Goal: Transaction & Acquisition: Book appointment/travel/reservation

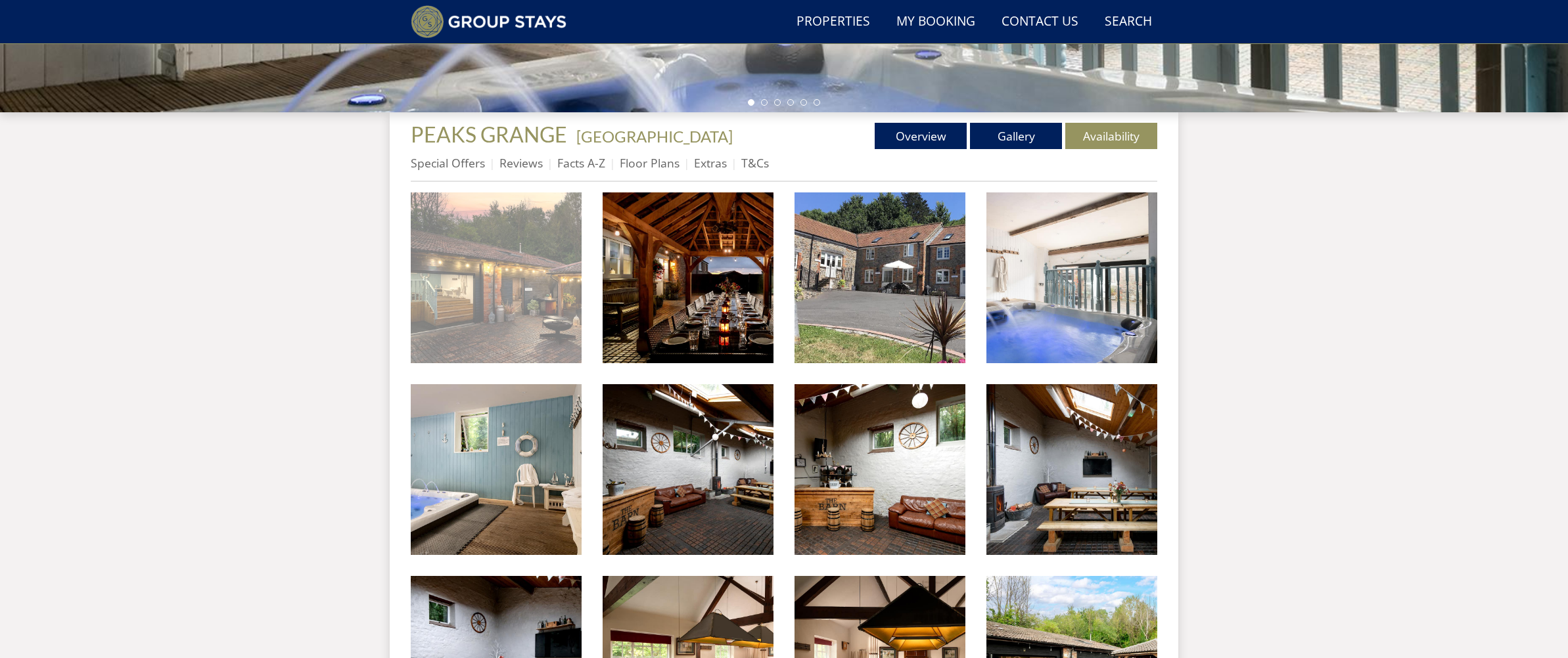
scroll to position [421, 0]
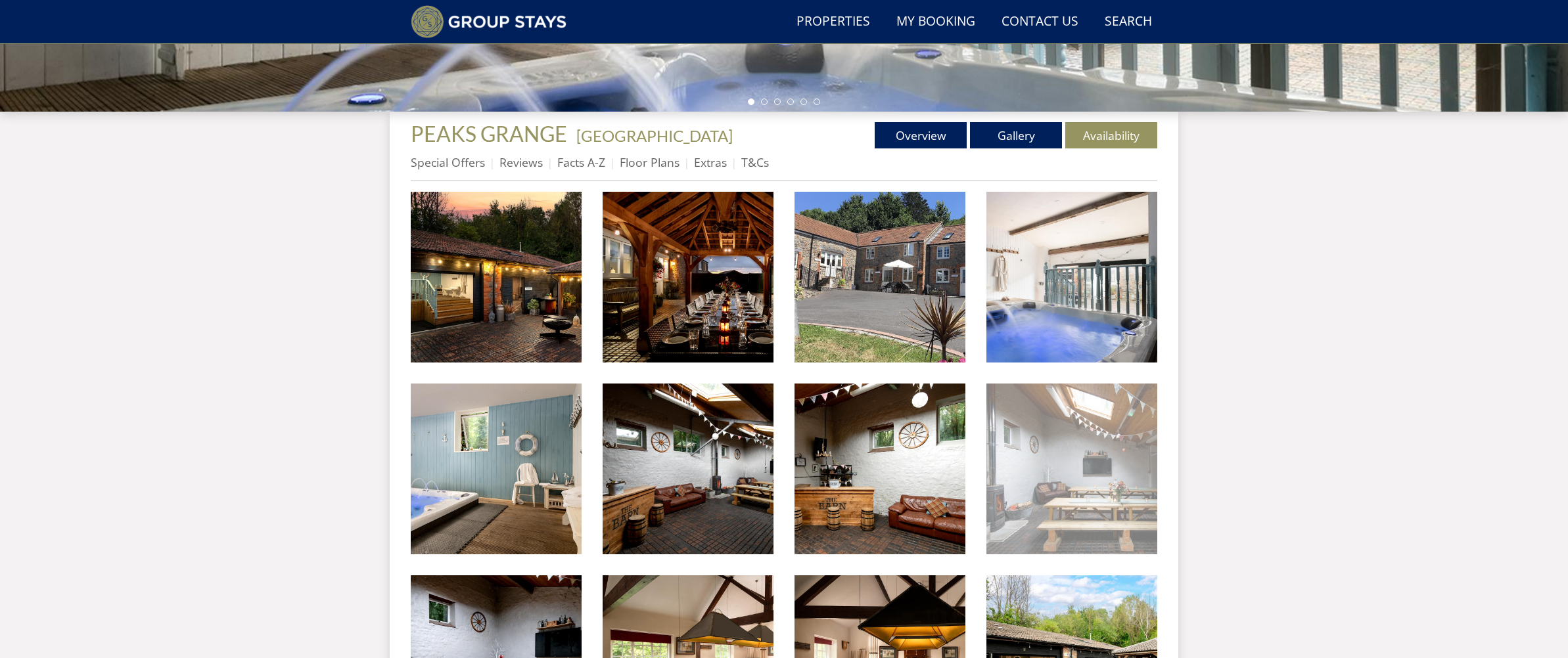
click at [1006, 453] on img at bounding box center [1071, 469] width 171 height 171
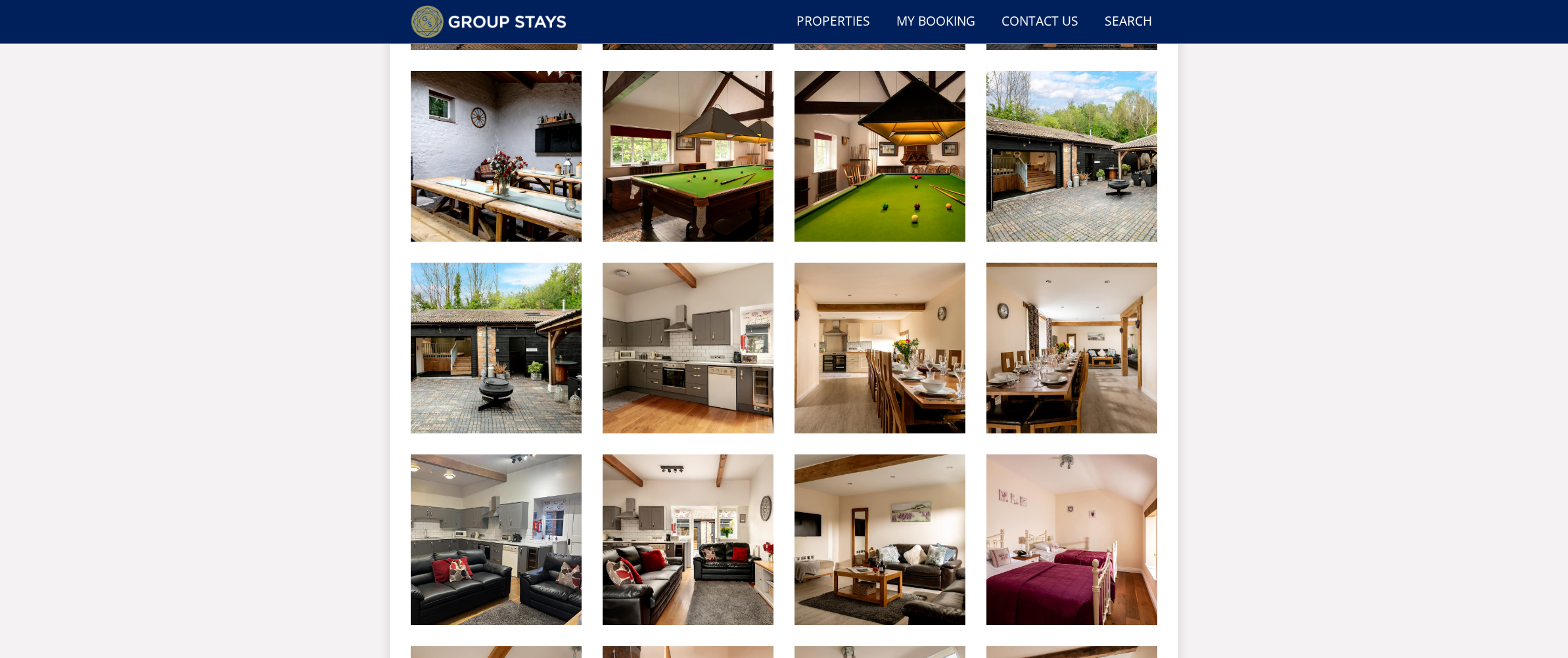
scroll to position [926, 0]
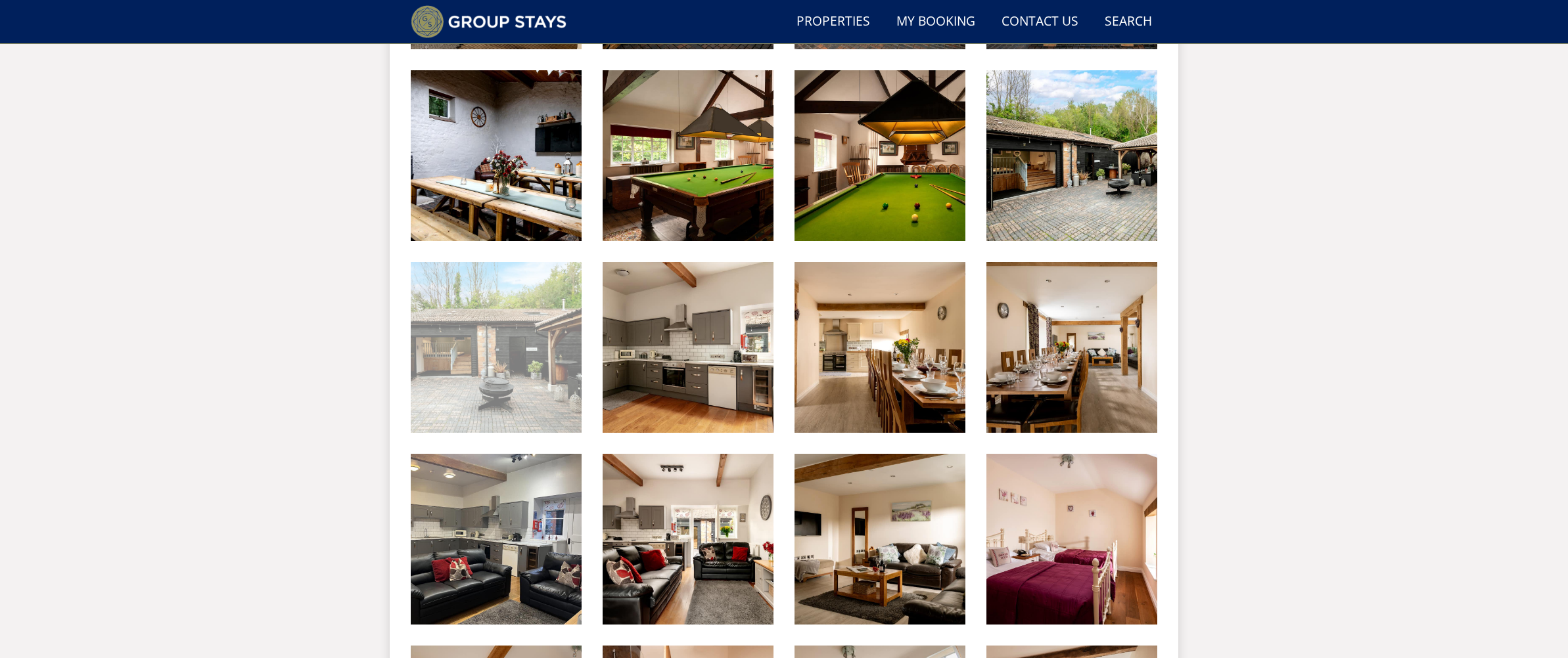
click at [572, 415] on img at bounding box center [496, 347] width 171 height 171
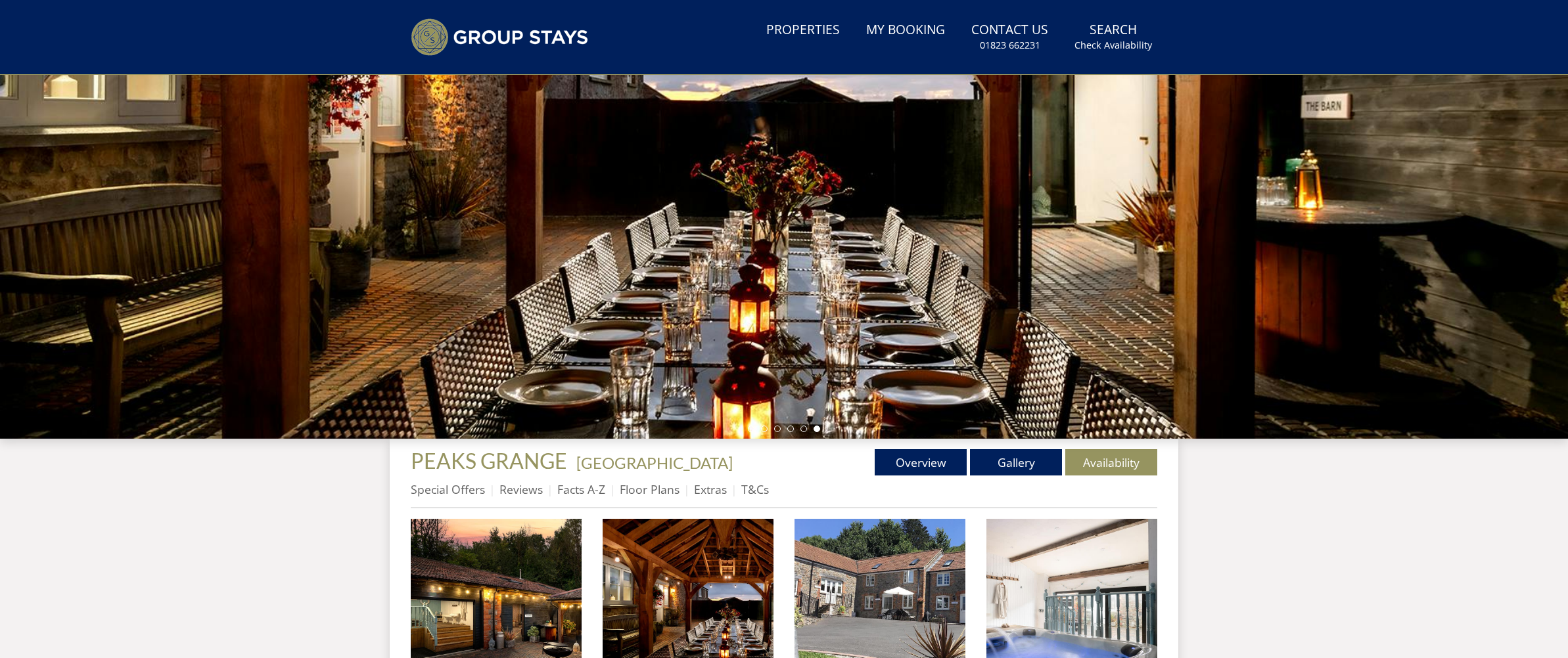
scroll to position [0, 0]
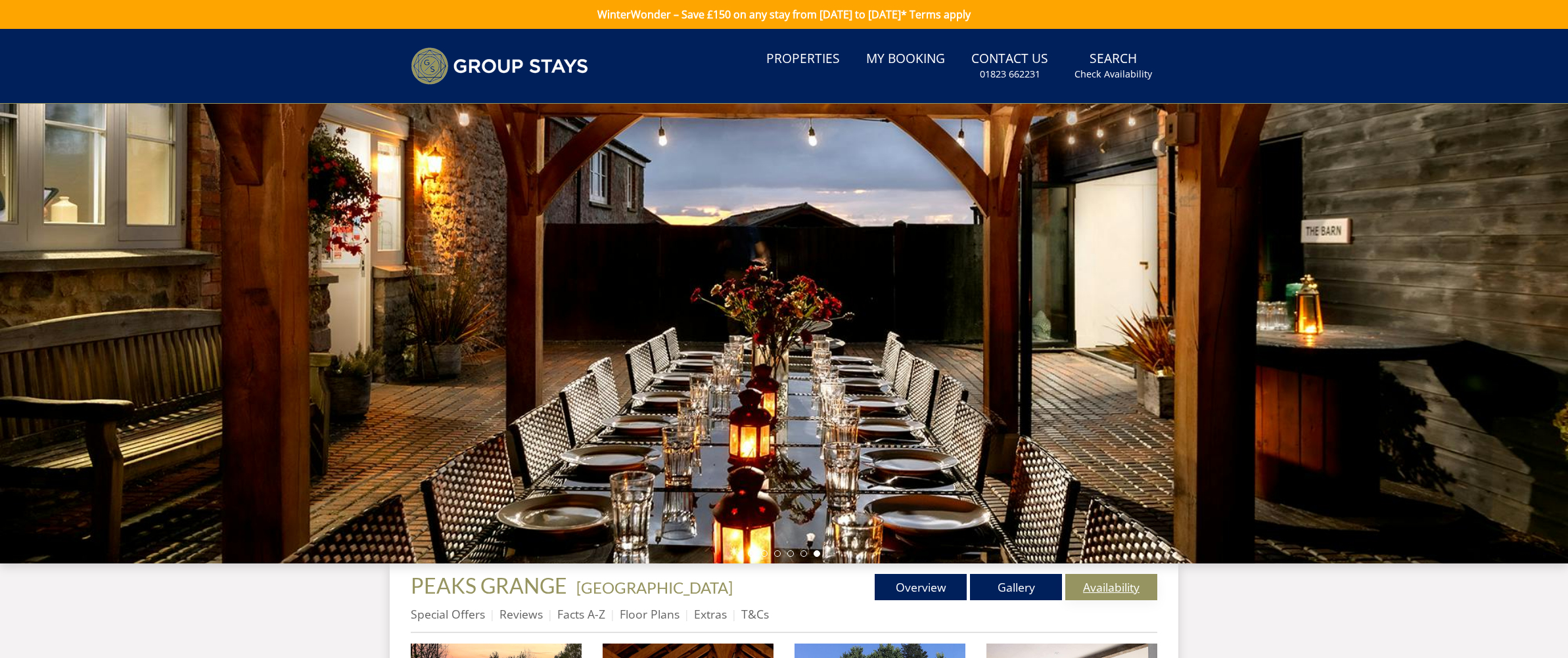
click at [1121, 584] on link "Availability" at bounding box center [1111, 587] width 92 height 26
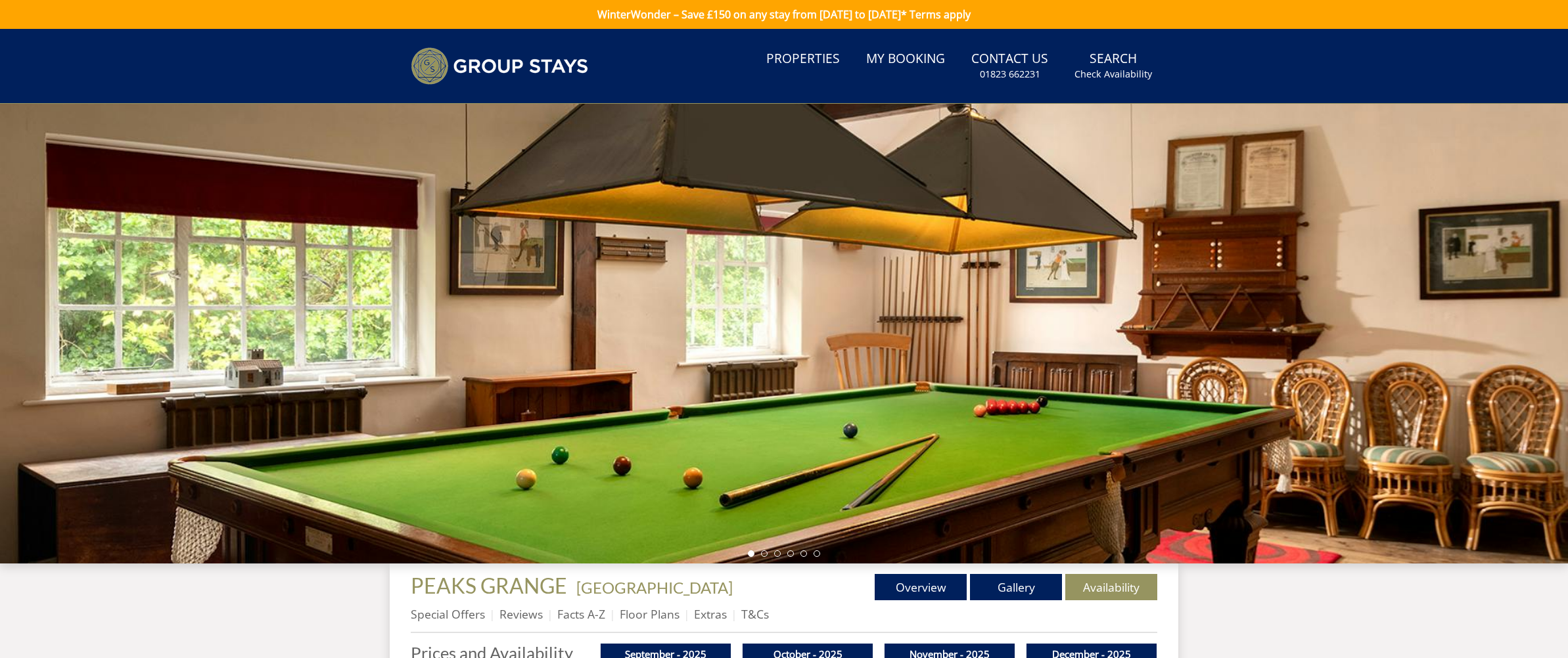
click at [765, 552] on li at bounding box center [764, 553] width 7 height 7
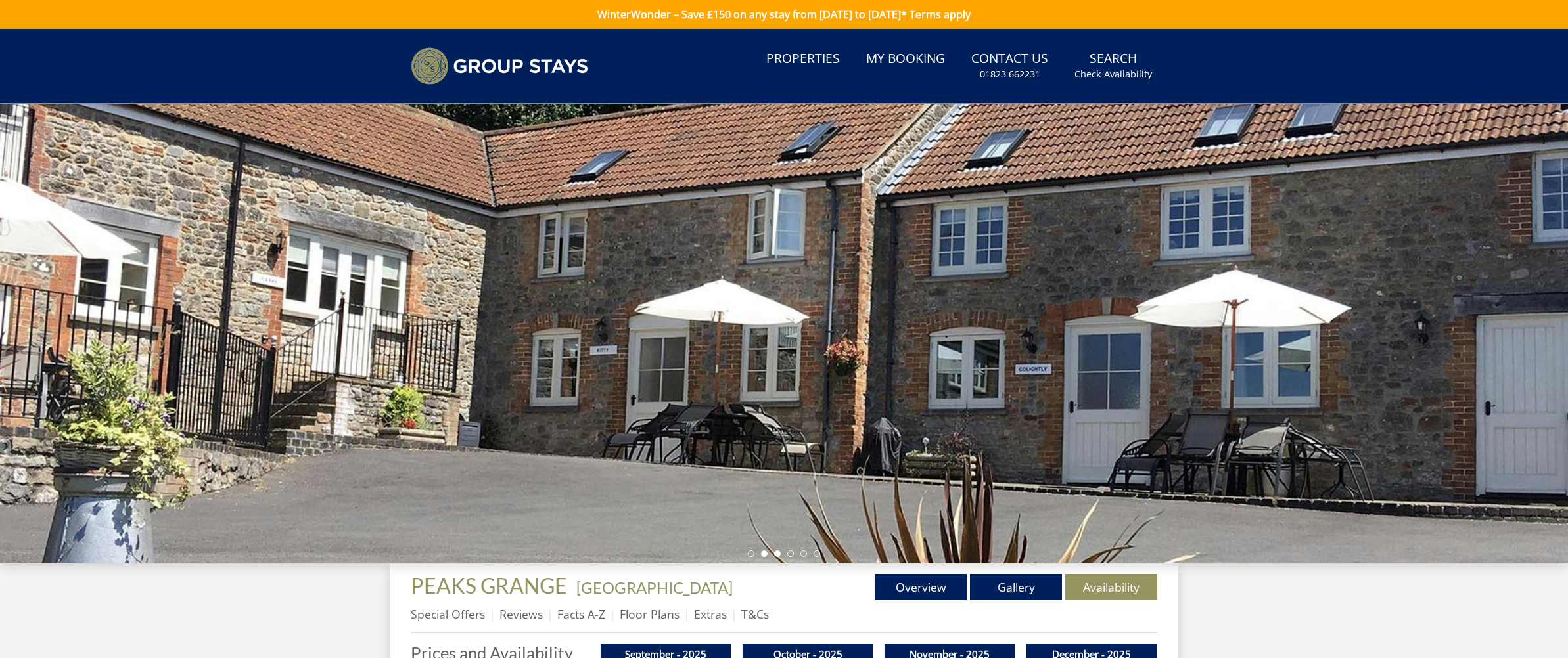
click at [774, 553] on li at bounding box center [777, 553] width 7 height 7
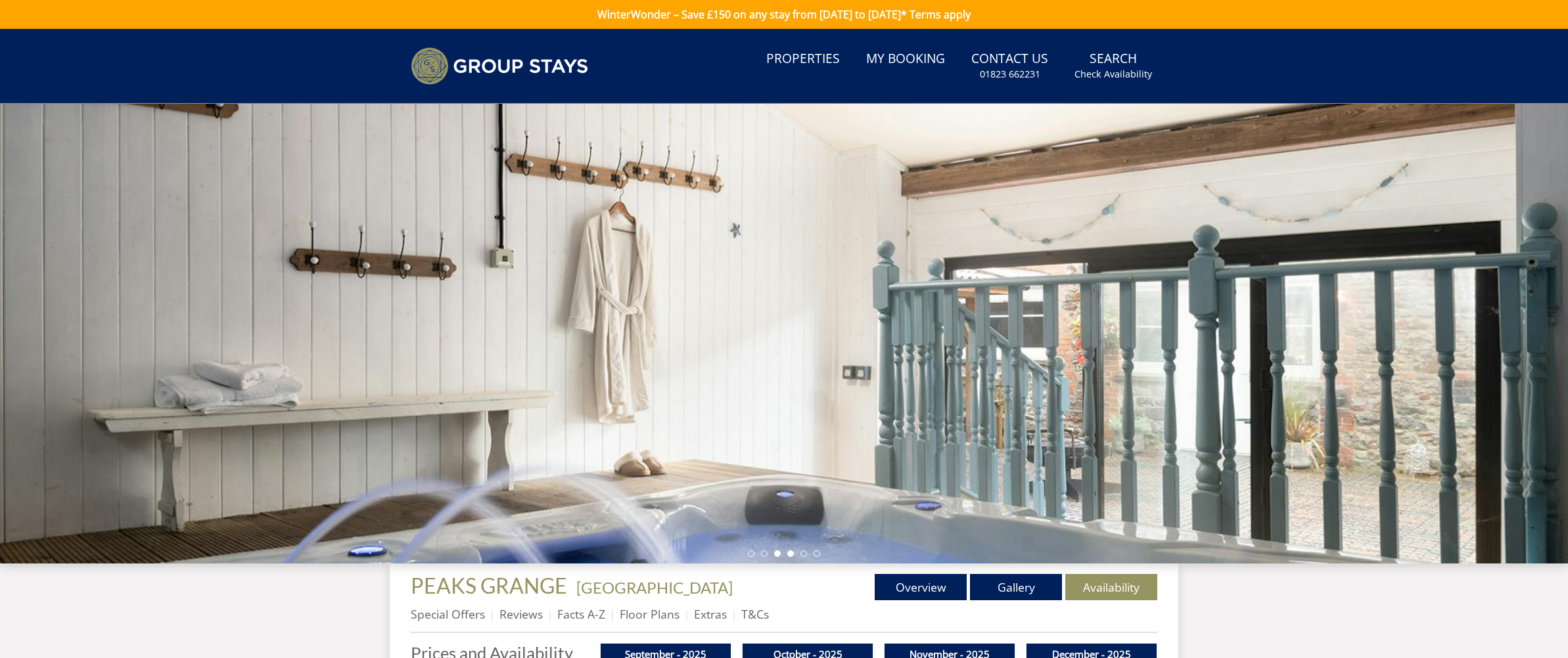
click at [787, 553] on li at bounding box center [790, 553] width 7 height 7
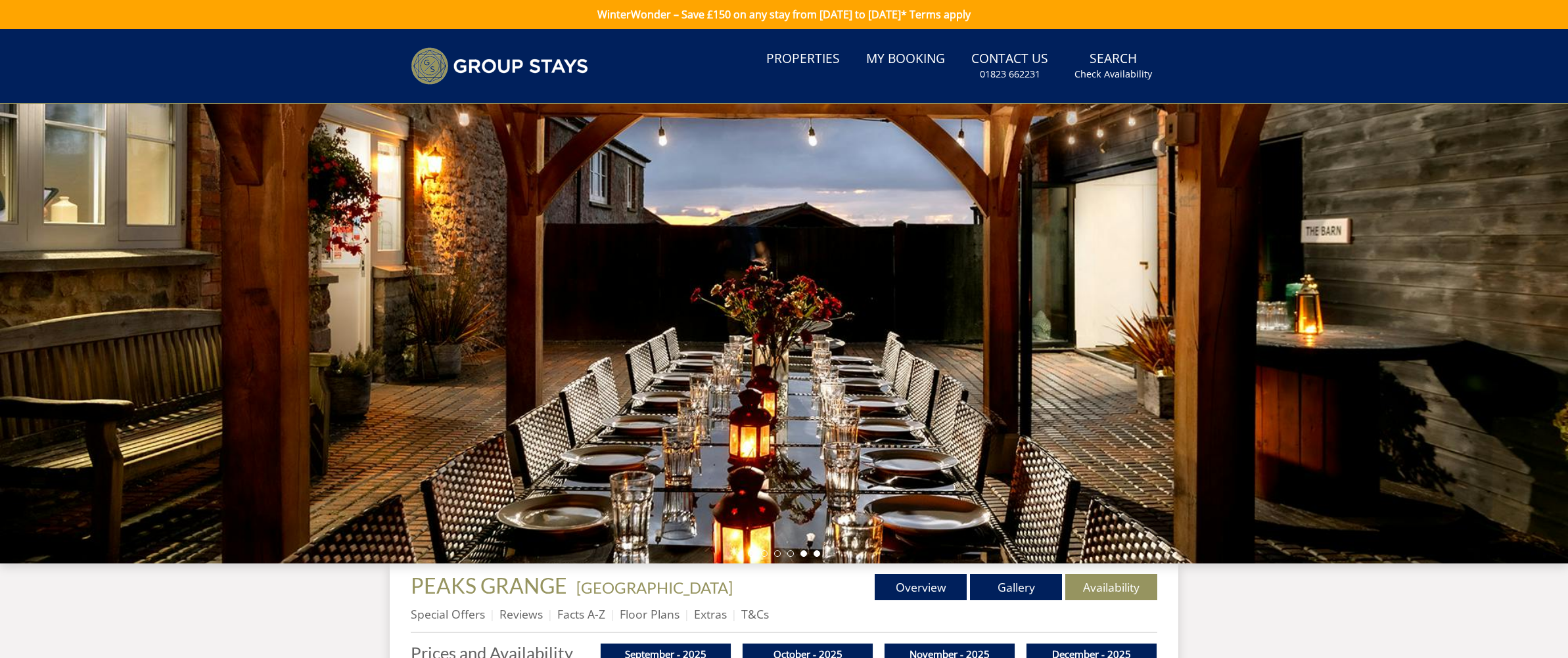
click at [819, 554] on li at bounding box center [816, 553] width 7 height 7
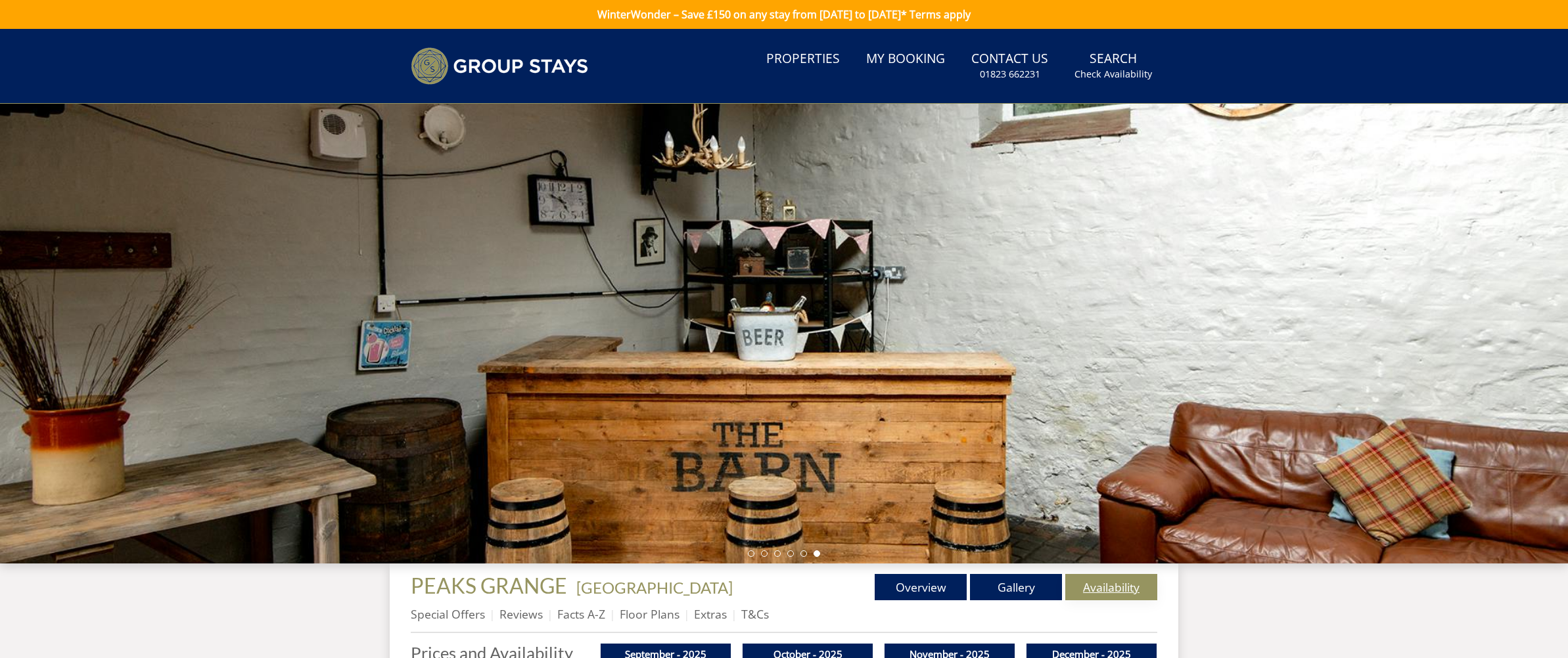
click at [1115, 583] on link "Availability" at bounding box center [1111, 587] width 92 height 26
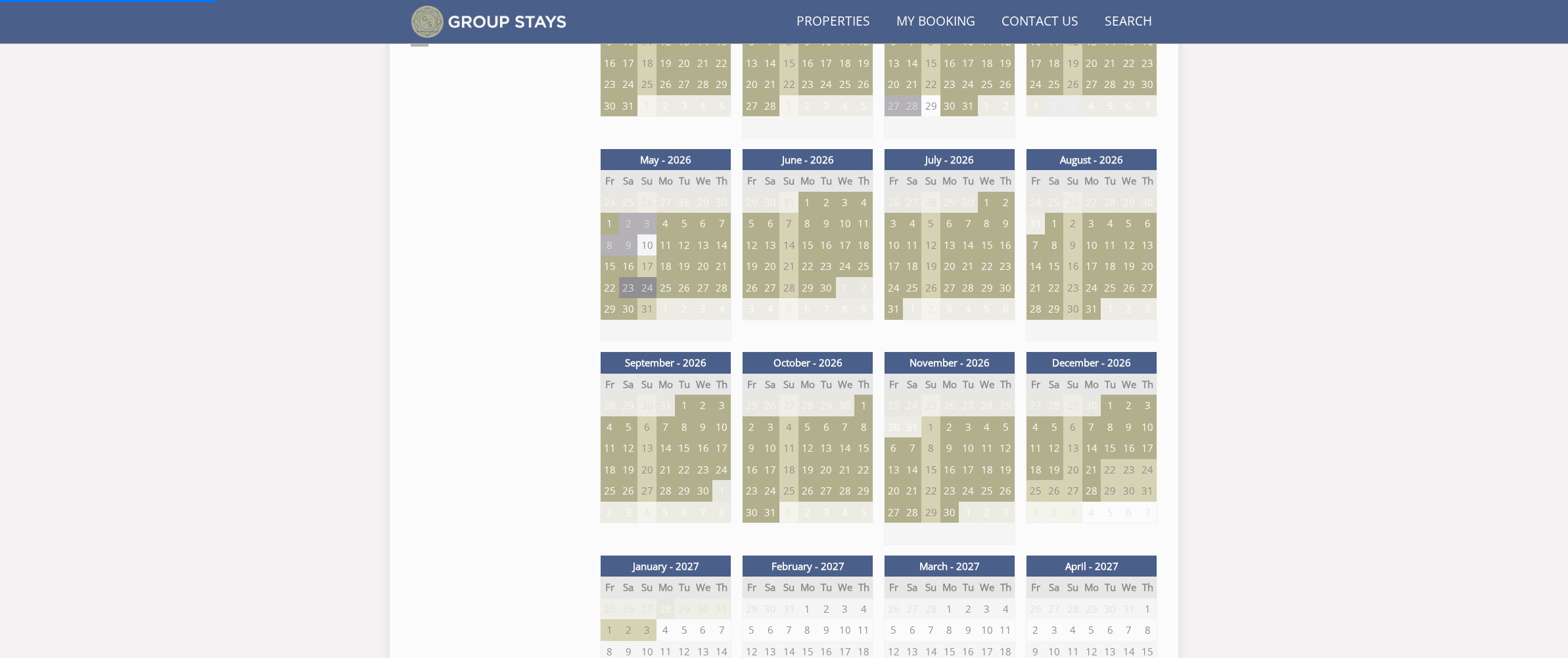
scroll to position [879, 0]
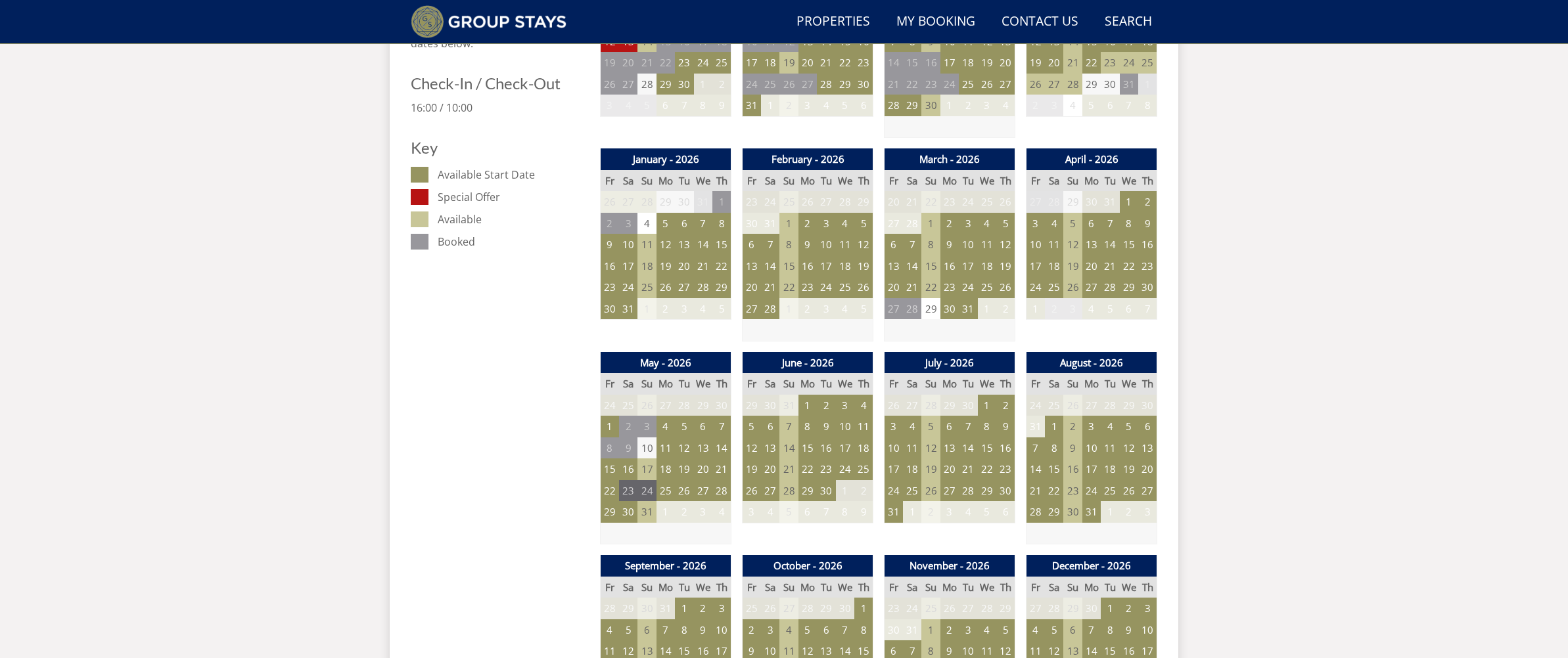
scroll to position [665, 0]
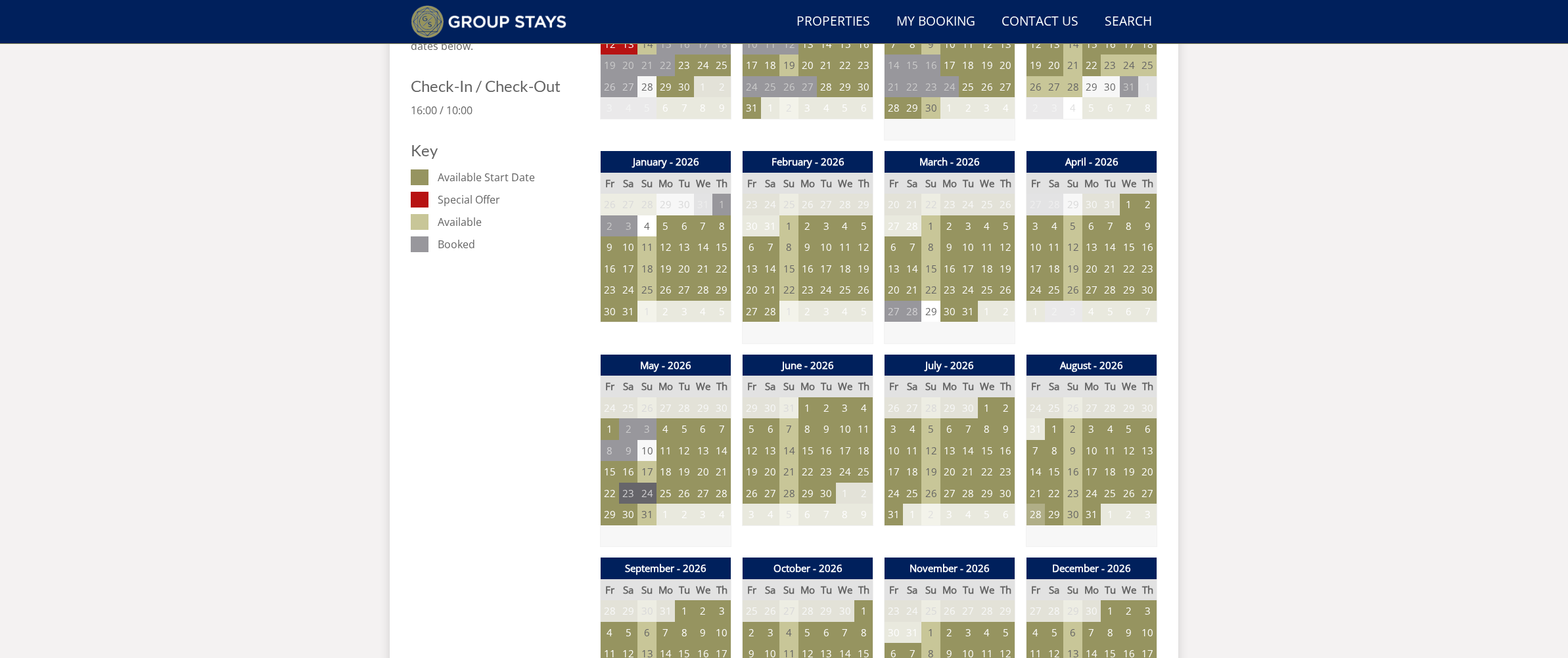
click at [1039, 520] on td "28" at bounding box center [1036, 514] width 19 height 21
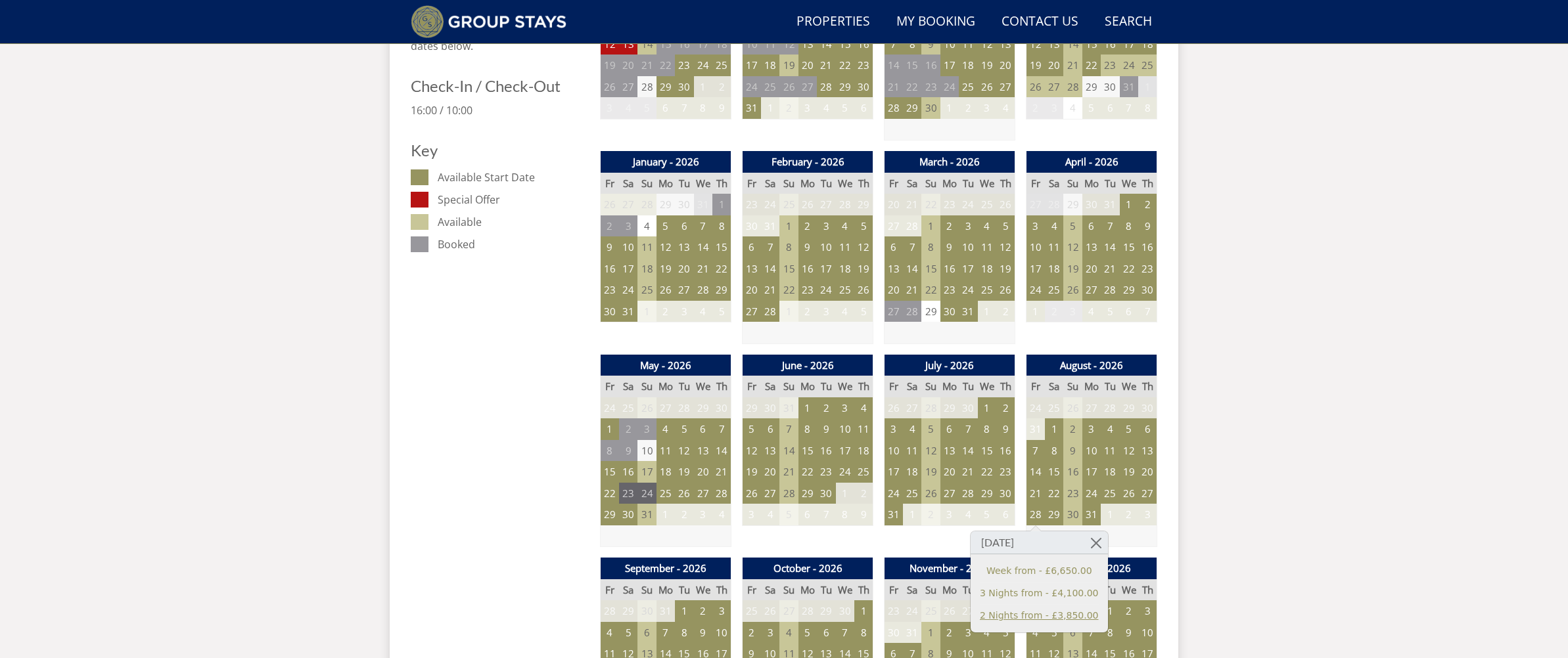
click at [1052, 611] on link "2 Nights from - £3,850.00" at bounding box center [1038, 615] width 119 height 14
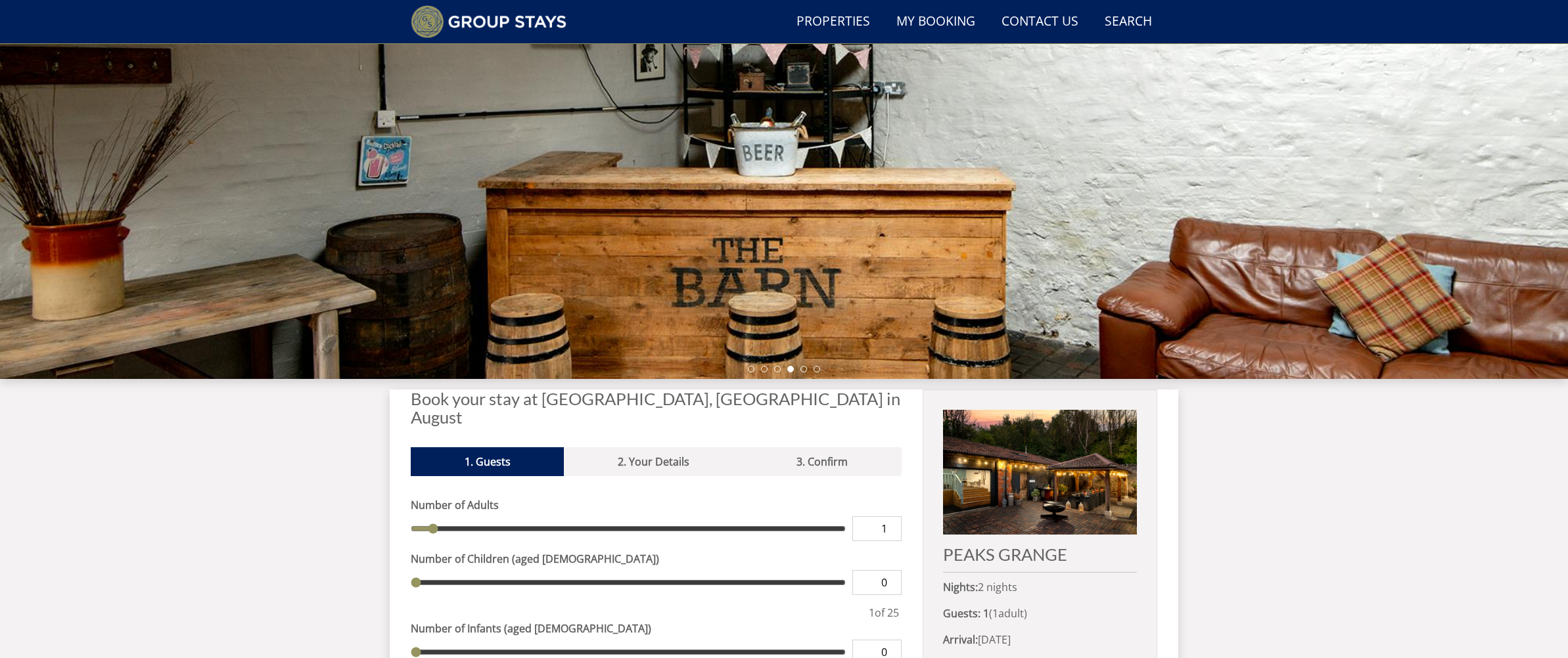
scroll to position [153, 0]
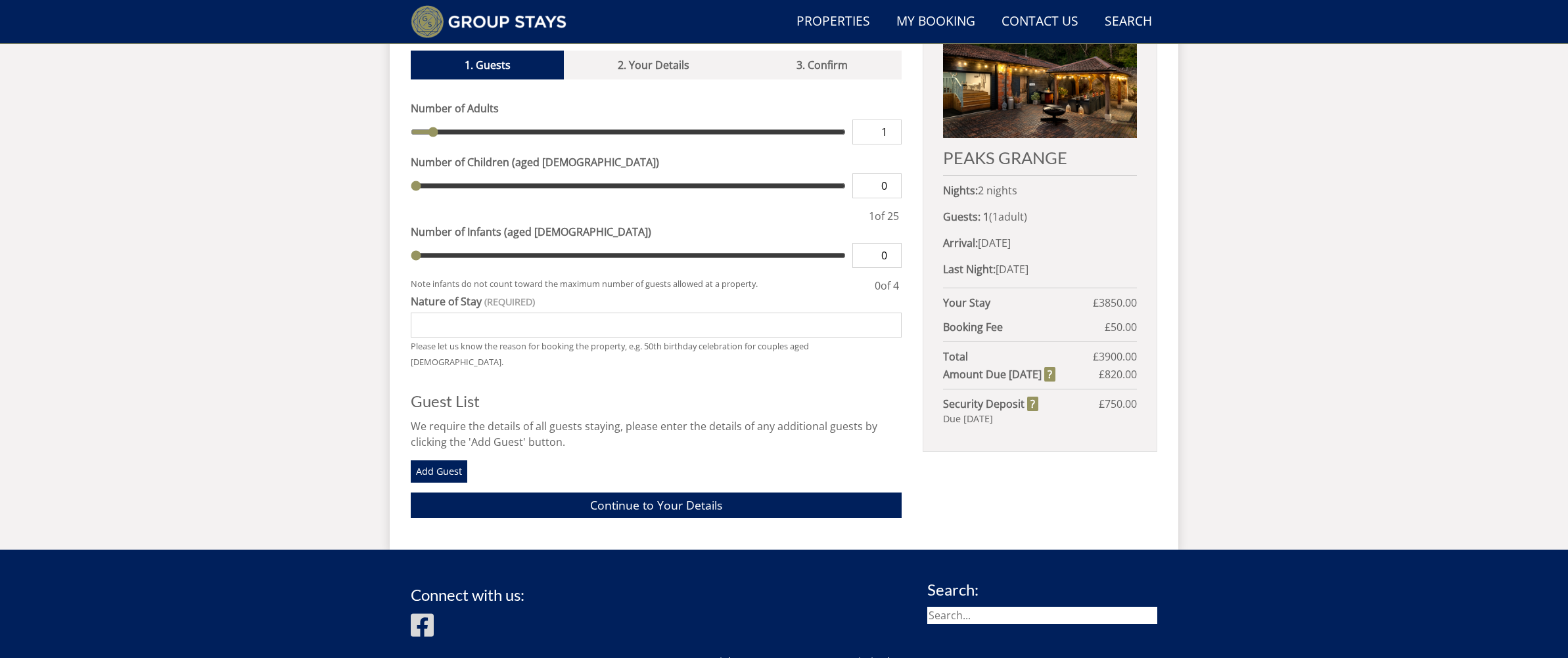
scroll to position [553, 0]
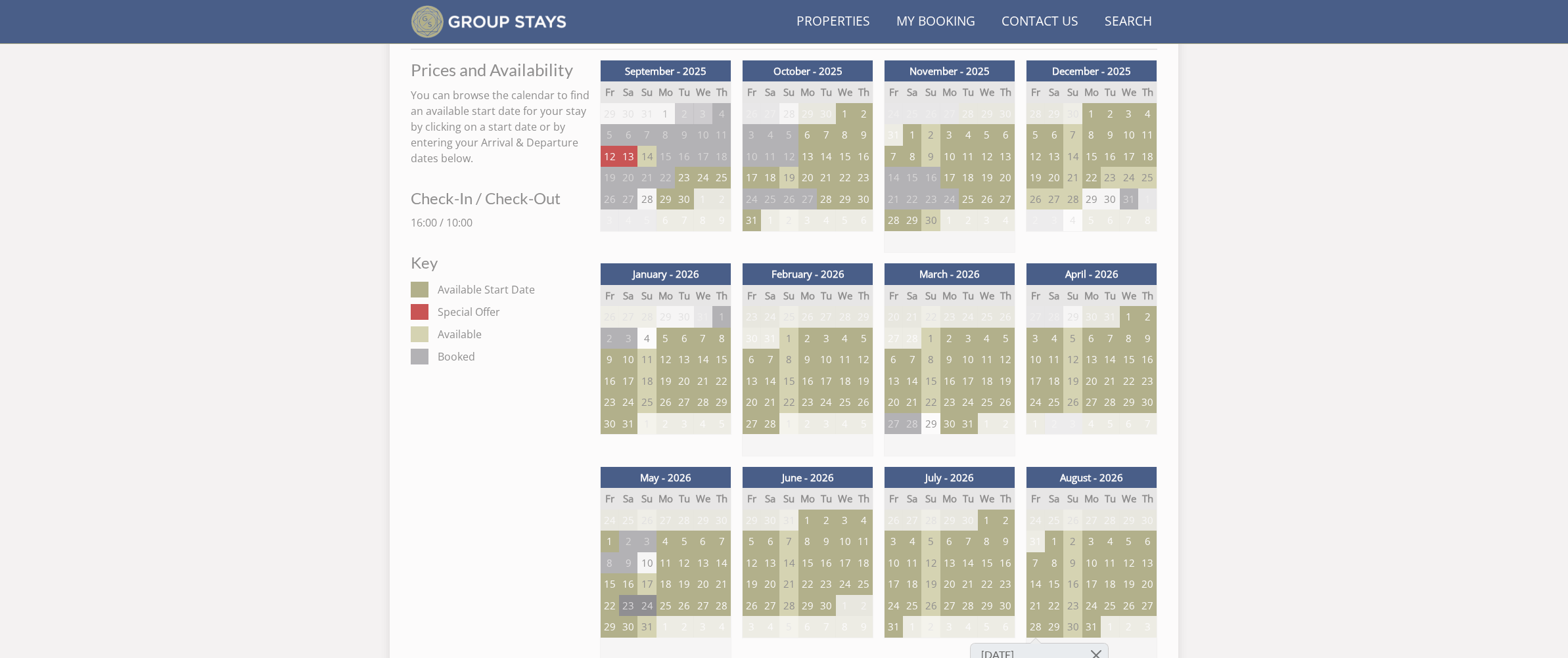
scroll to position [665, 0]
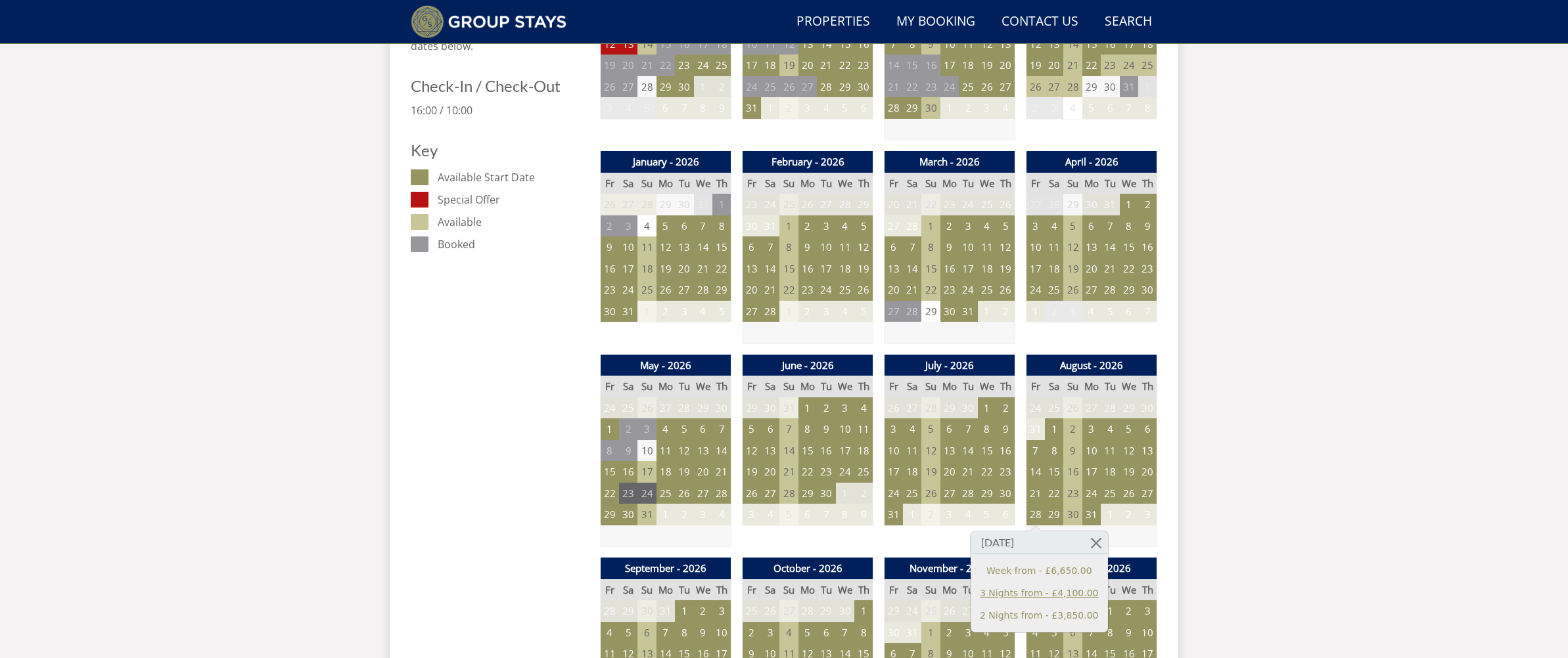
click at [1047, 589] on link "3 Nights from - £4,100.00" at bounding box center [1038, 593] width 119 height 14
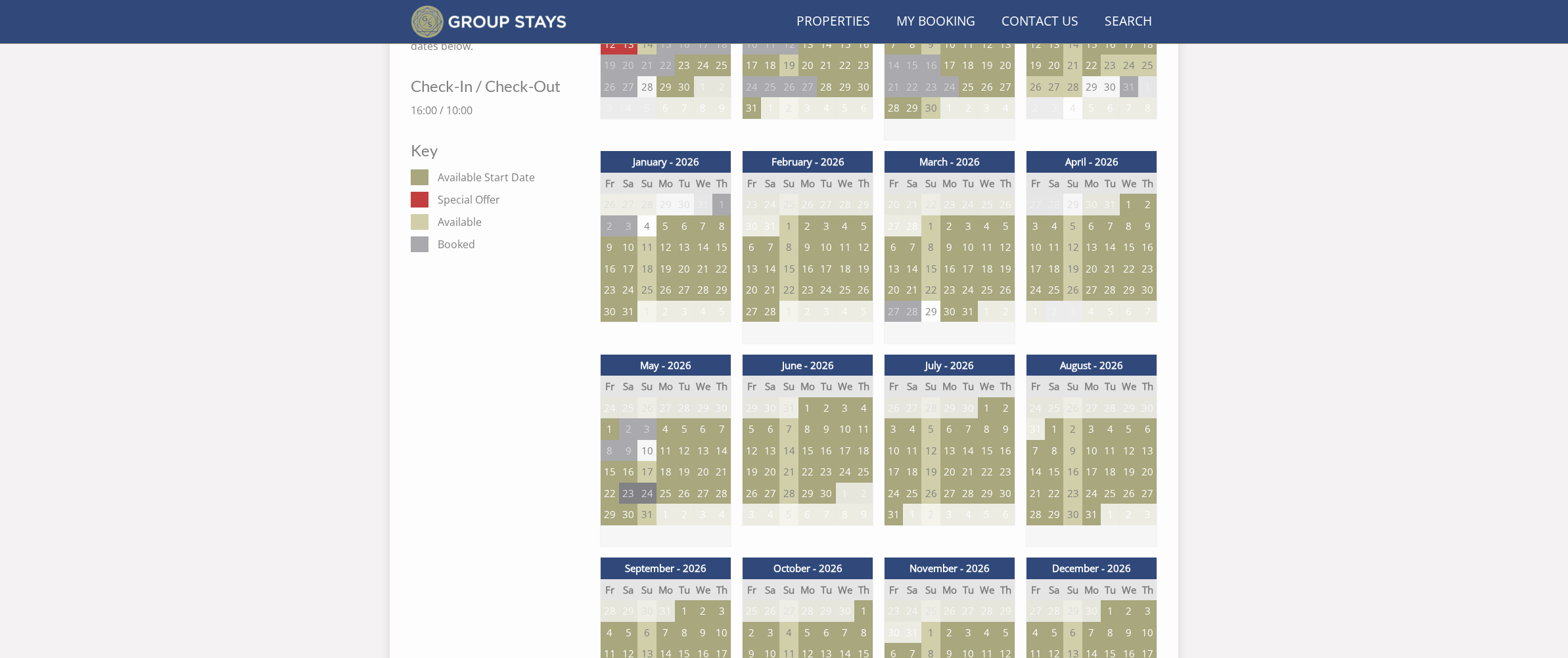
scroll to position [879, 0]
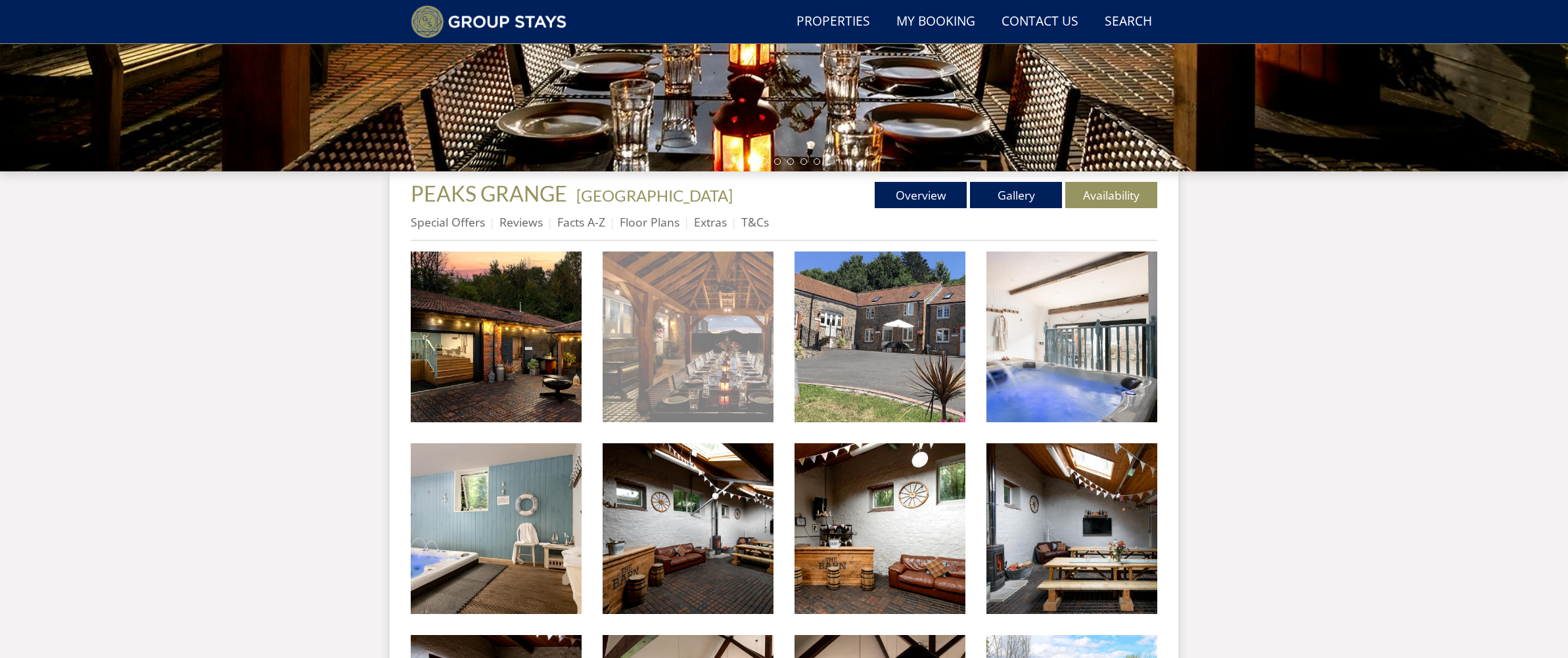
scroll to position [359, 0]
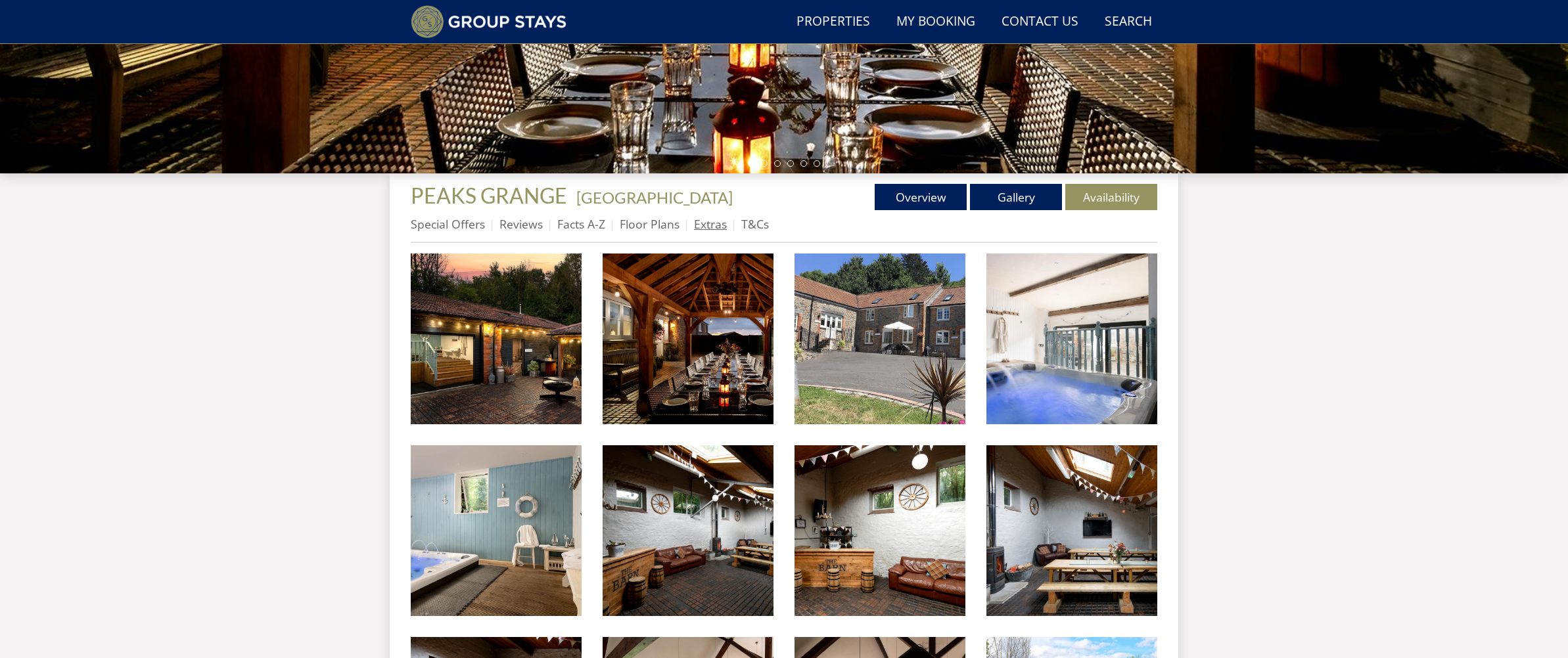
click at [717, 231] on link "Extras" at bounding box center [710, 223] width 33 height 16
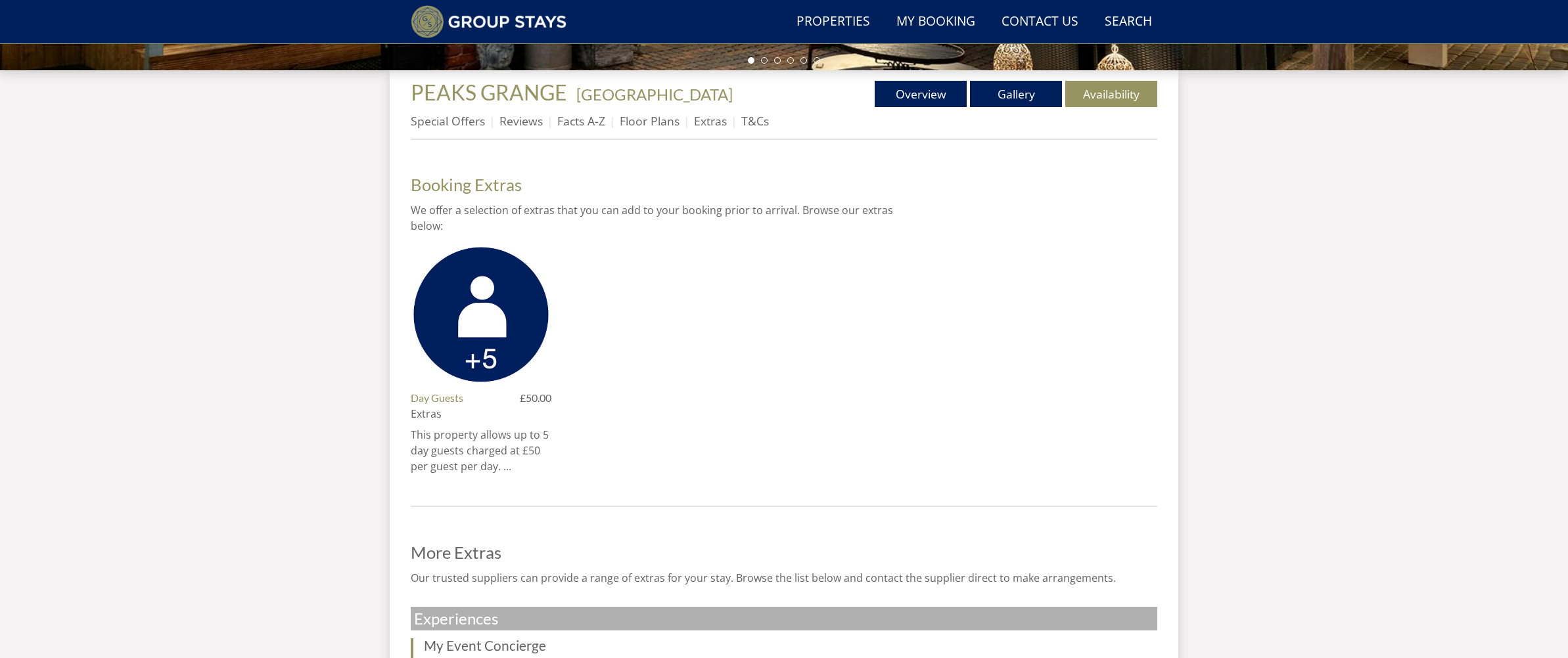
scroll to position [462, 0]
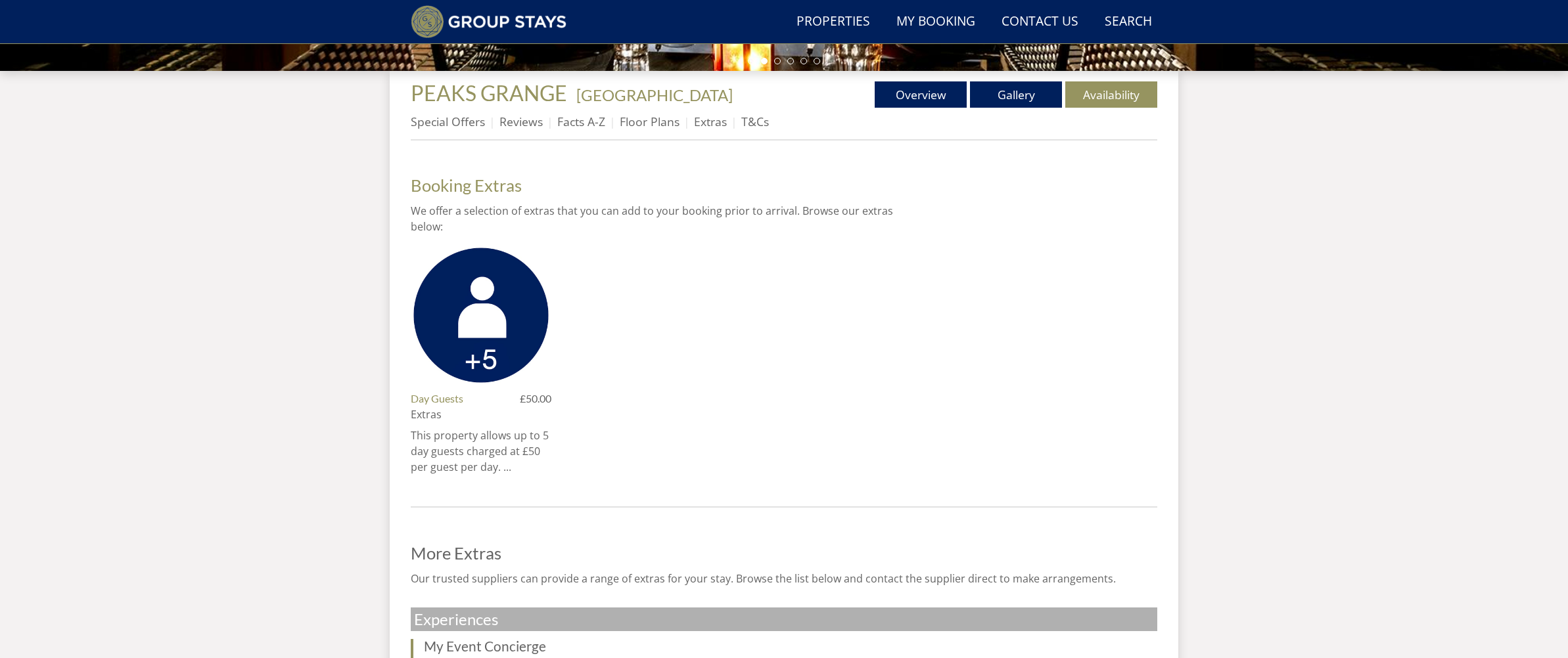
click at [504, 464] on p "This property allows up to 5 day guests charged at £50 per guest per day. ..." at bounding box center [481, 451] width 141 height 48
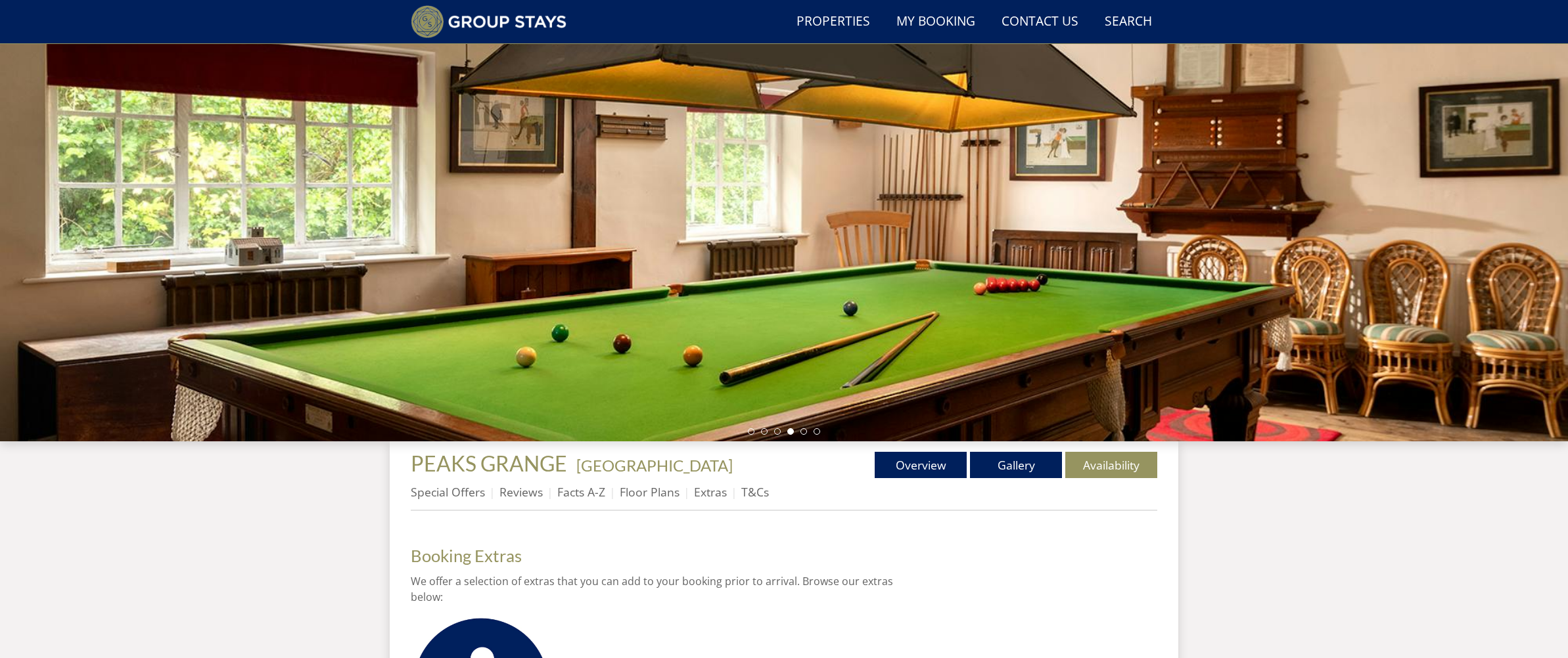
scroll to position [91, 0]
click at [750, 489] on link "T&Cs" at bounding box center [756, 492] width 28 height 16
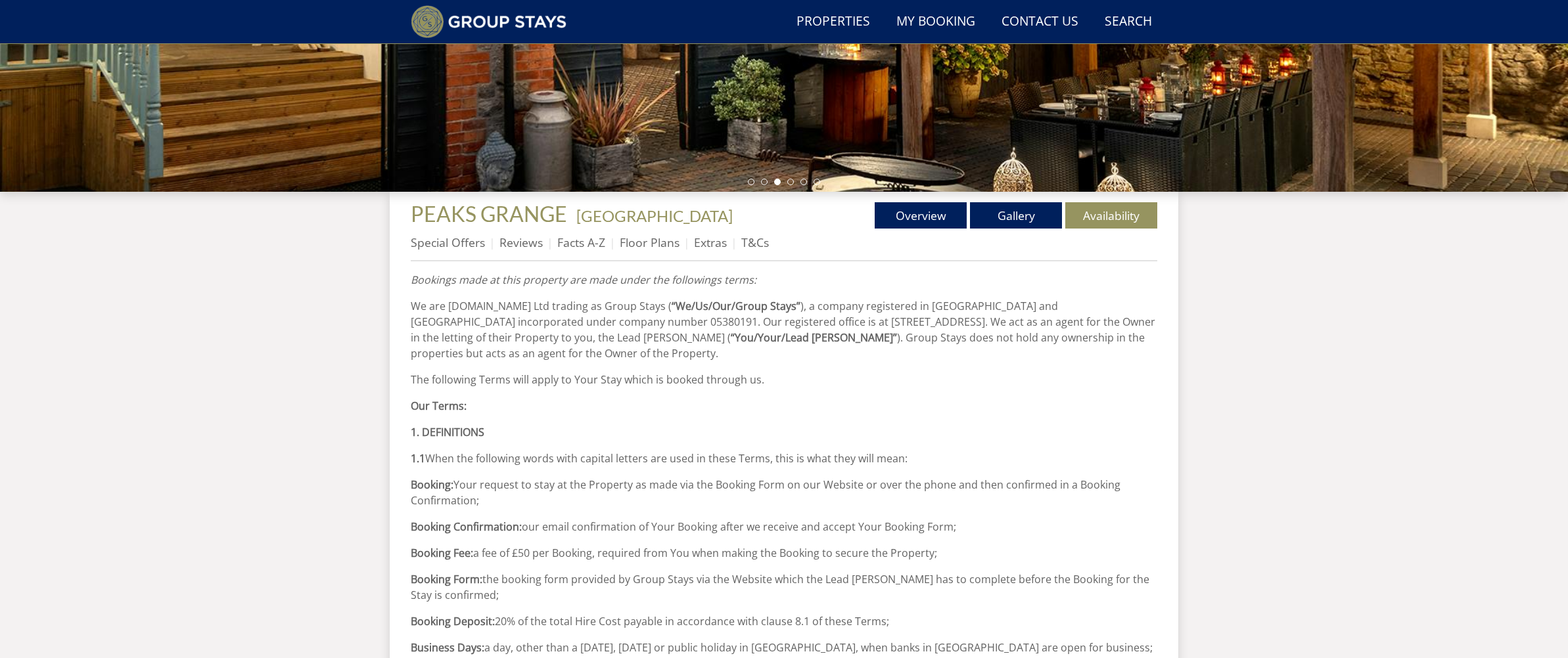
scroll to position [343, 0]
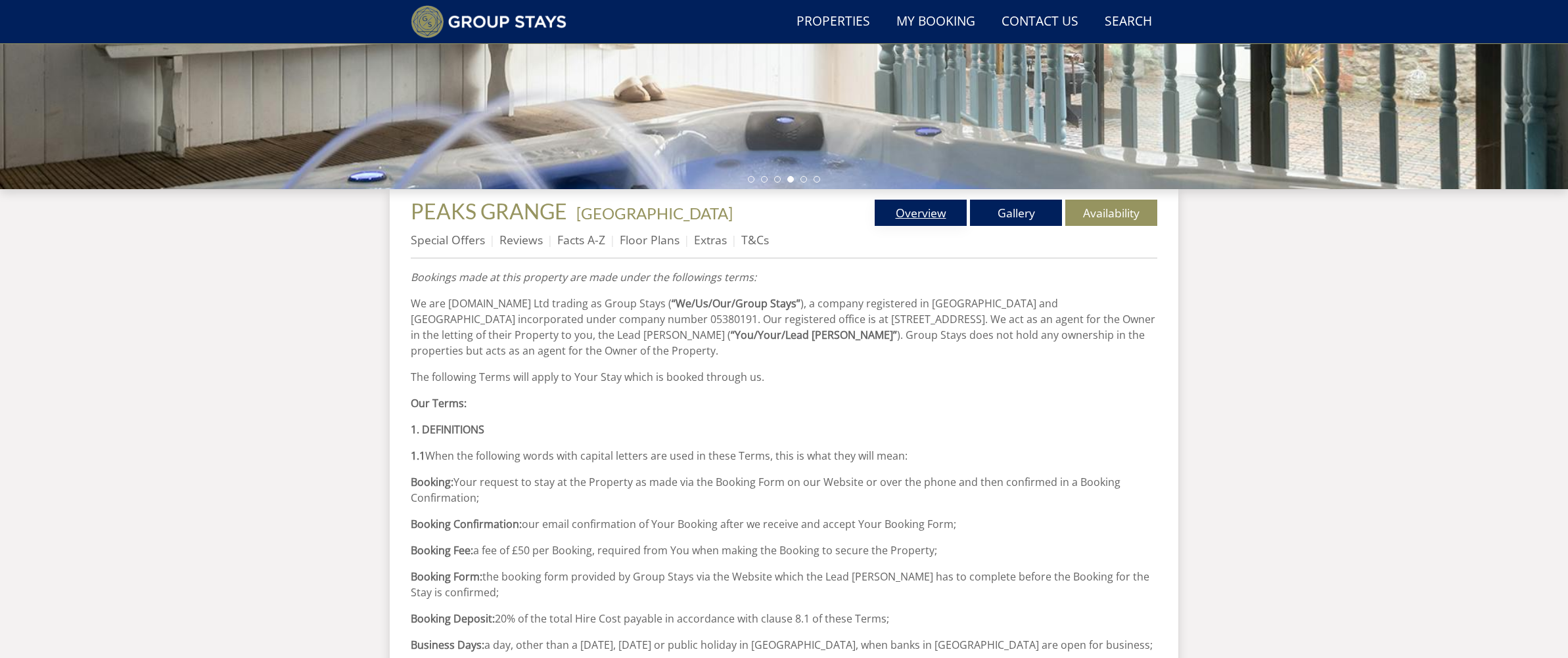
click at [883, 220] on link "Overview" at bounding box center [921, 213] width 92 height 26
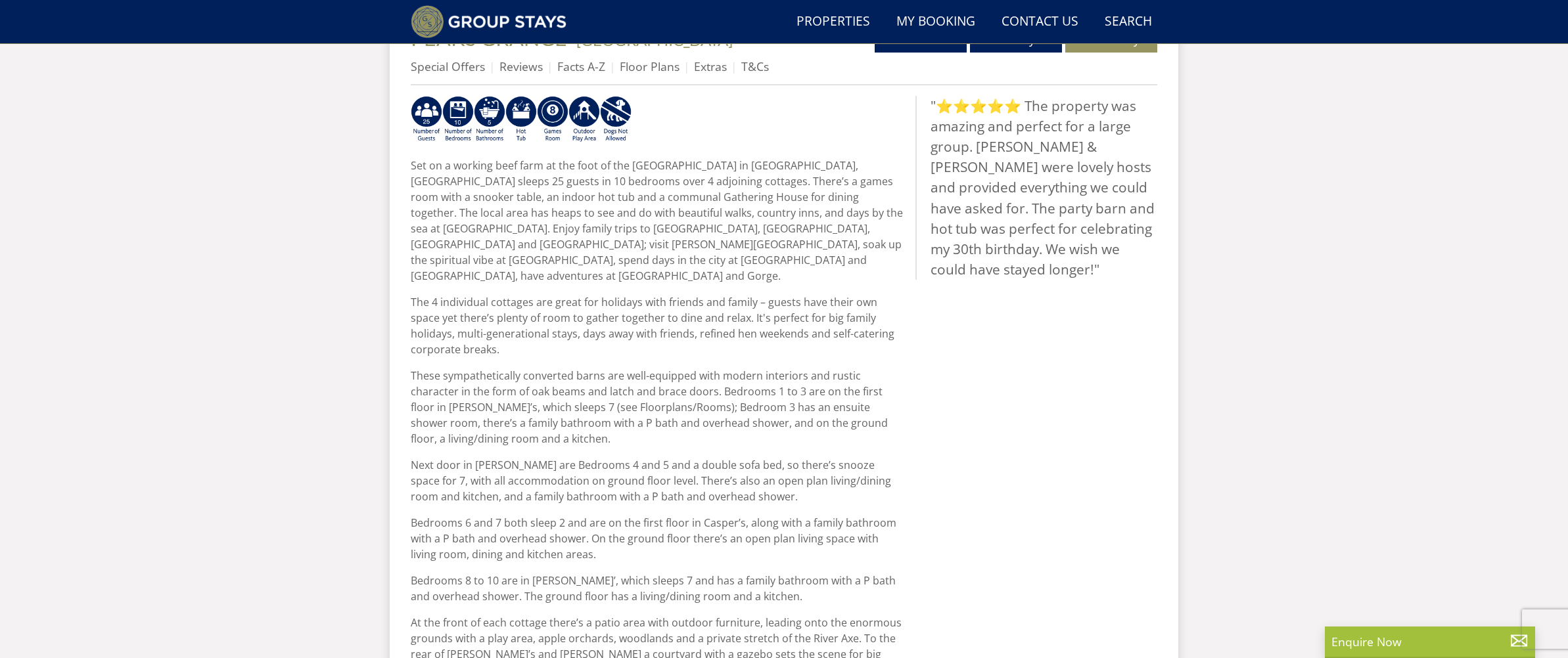
scroll to position [519, 0]
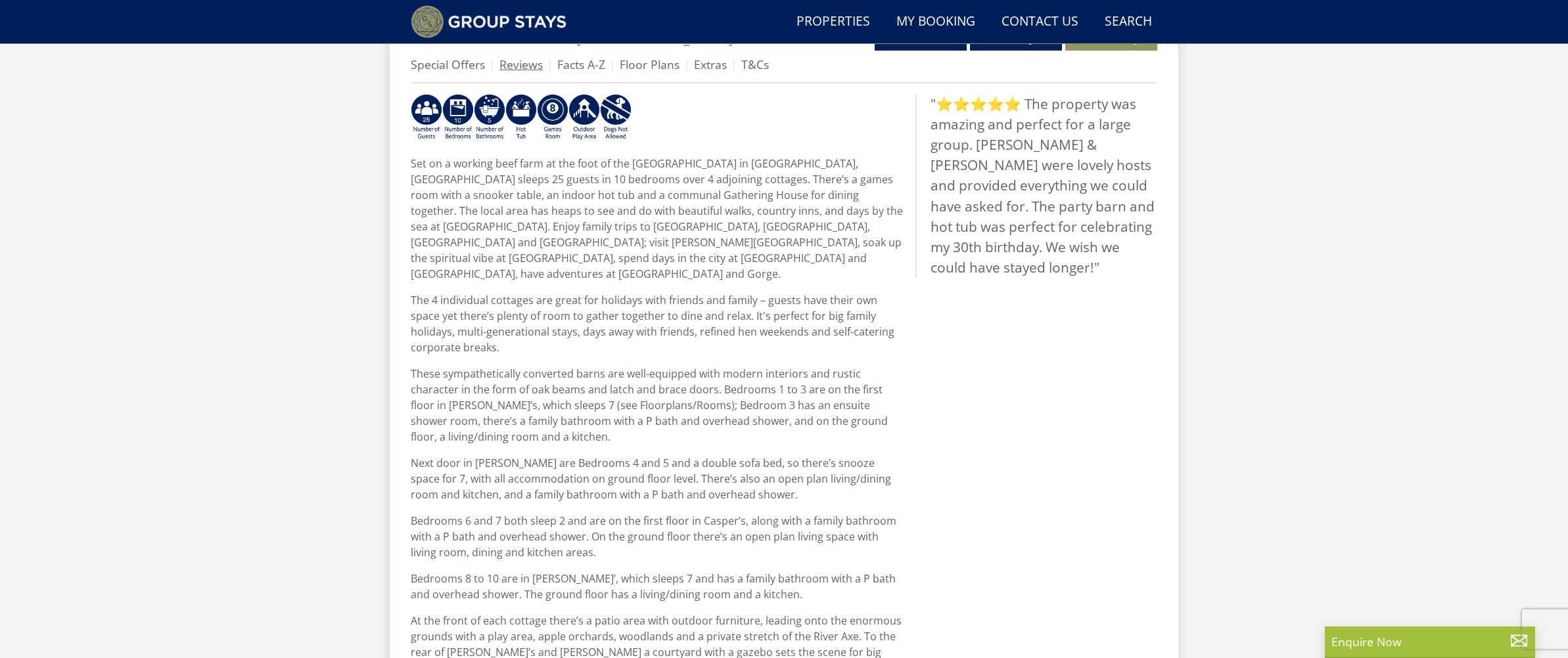
click at [532, 61] on link "Reviews" at bounding box center [521, 64] width 43 height 16
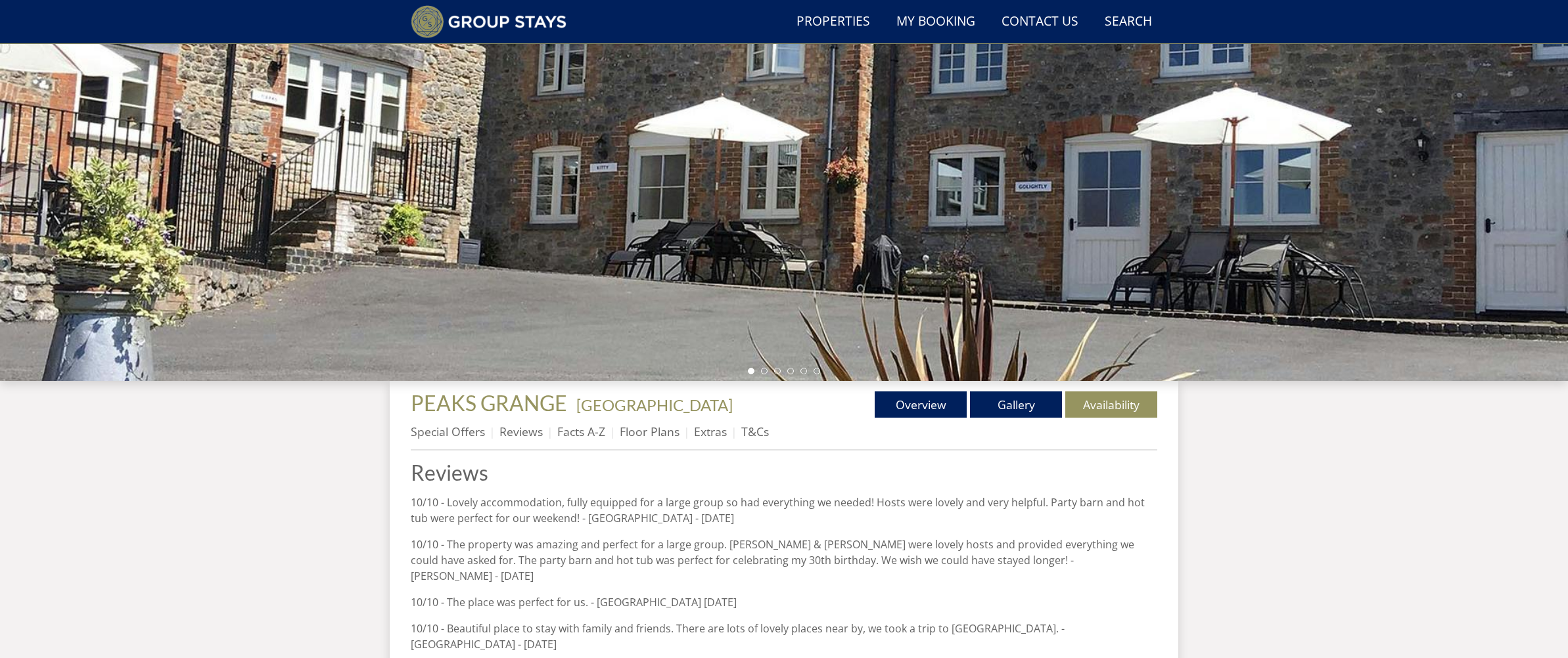
scroll to position [150, 0]
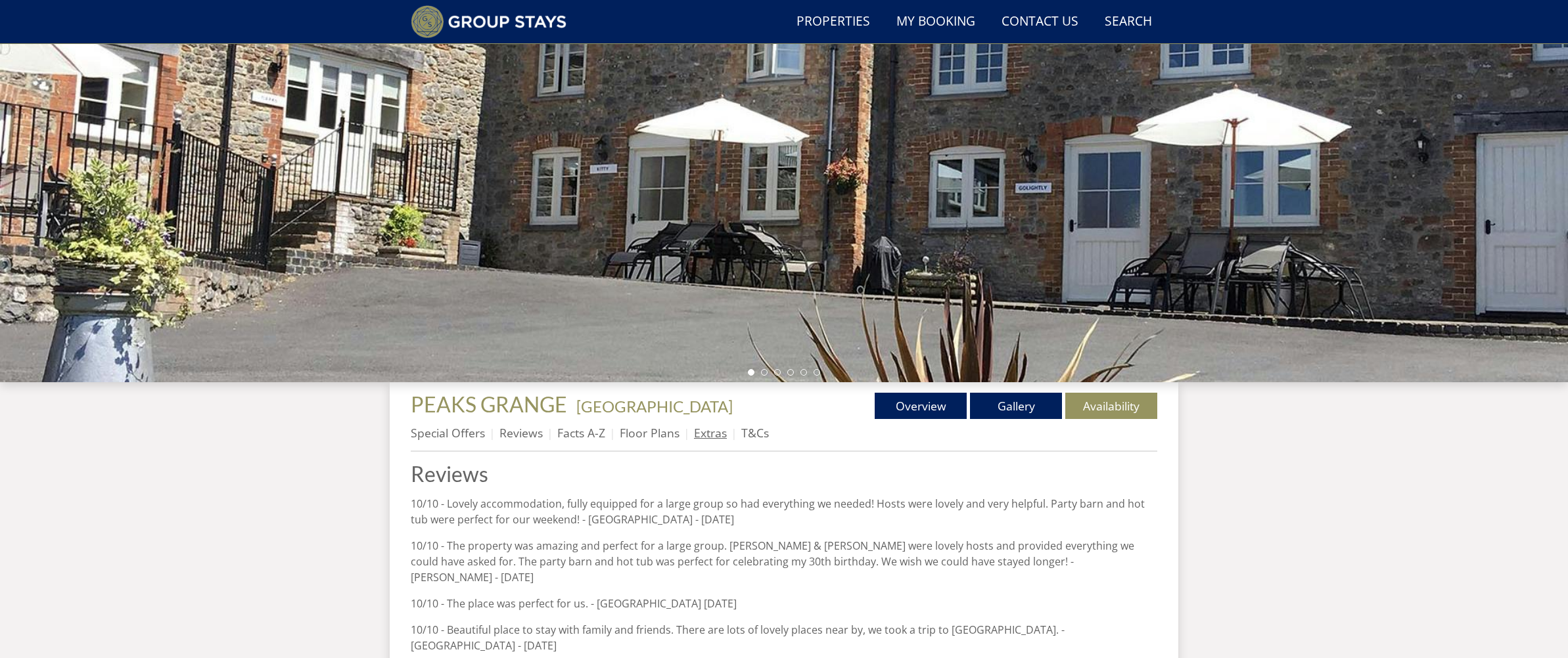
click at [710, 428] on link "Extras" at bounding box center [710, 432] width 33 height 16
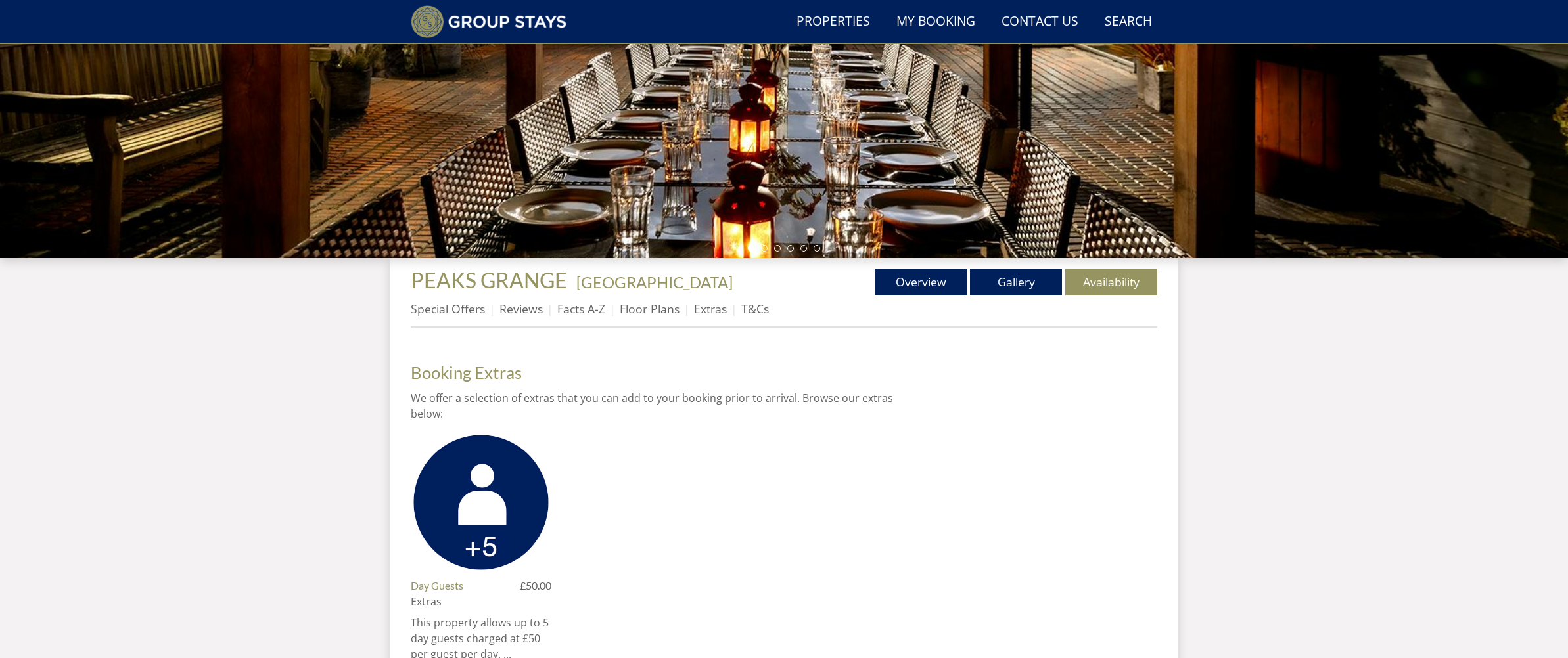
scroll to position [277, 0]
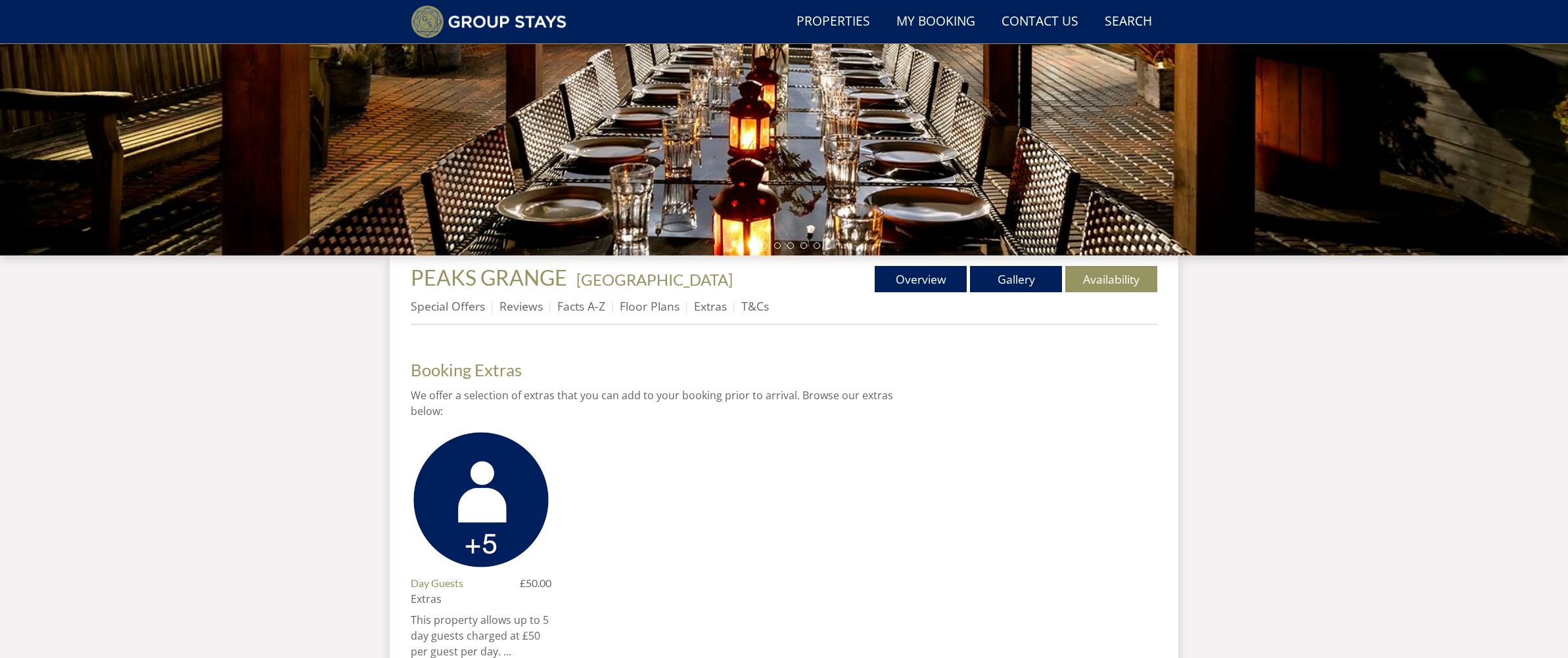
click at [752, 314] on li "T&Cs" at bounding box center [756, 306] width 28 height 22
click at [752, 312] on link "T&Cs" at bounding box center [756, 305] width 28 height 16
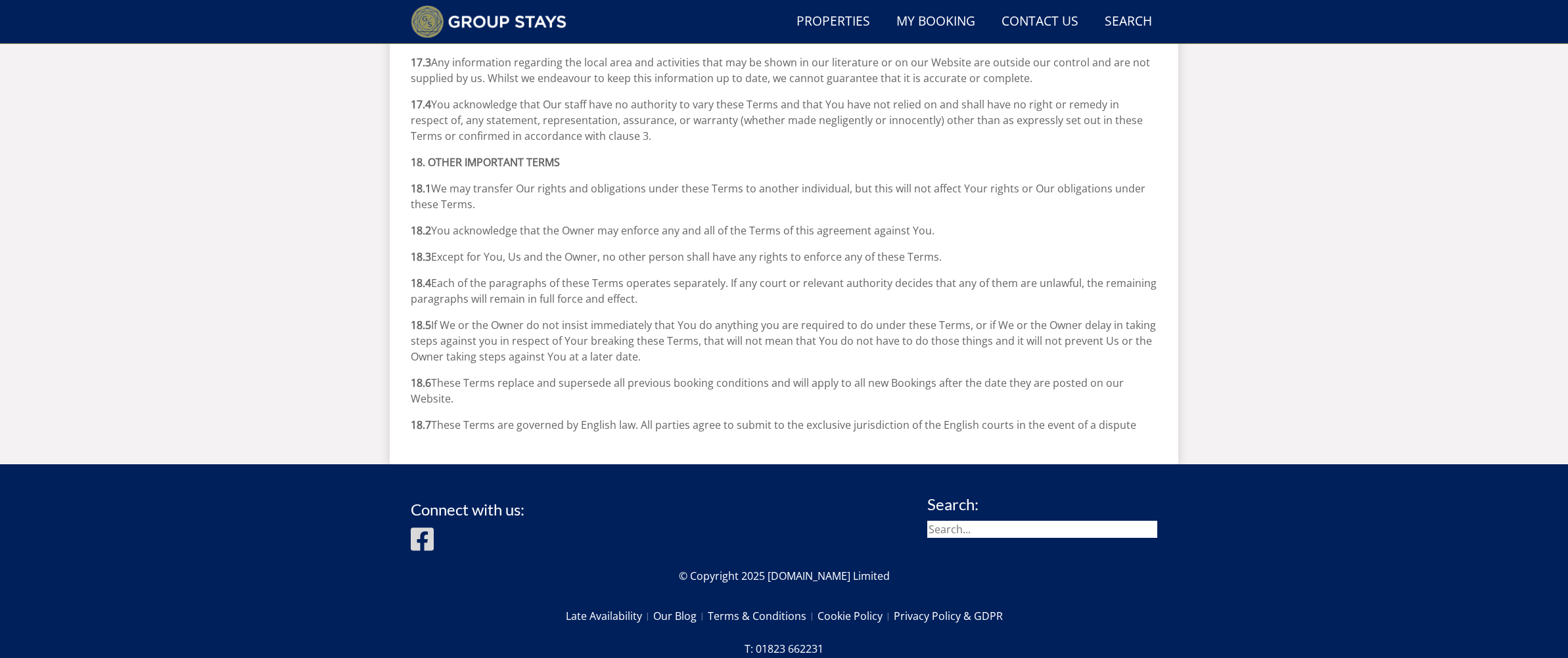
scroll to position [712, 0]
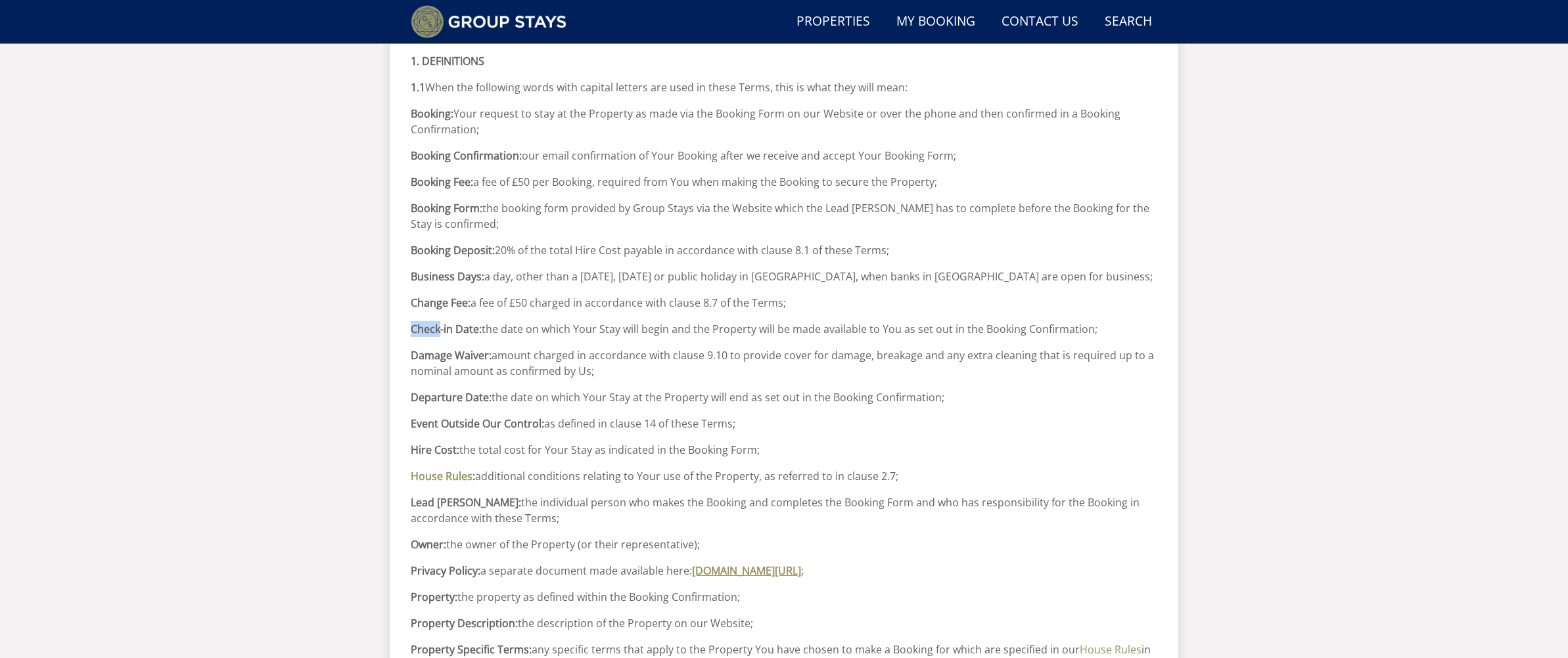
click at [774, 567] on link "[DOMAIN_NAME][URL]" at bounding box center [746, 570] width 109 height 14
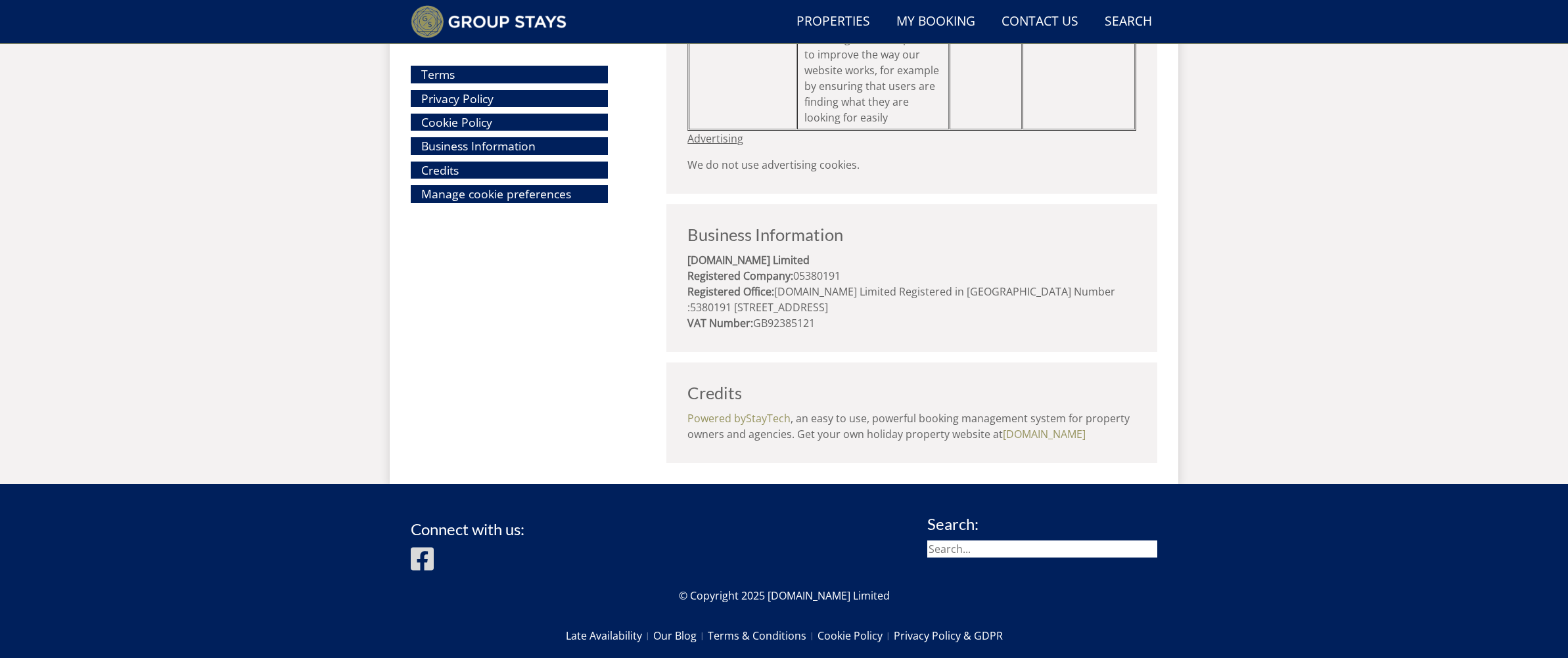
scroll to position [17491, 0]
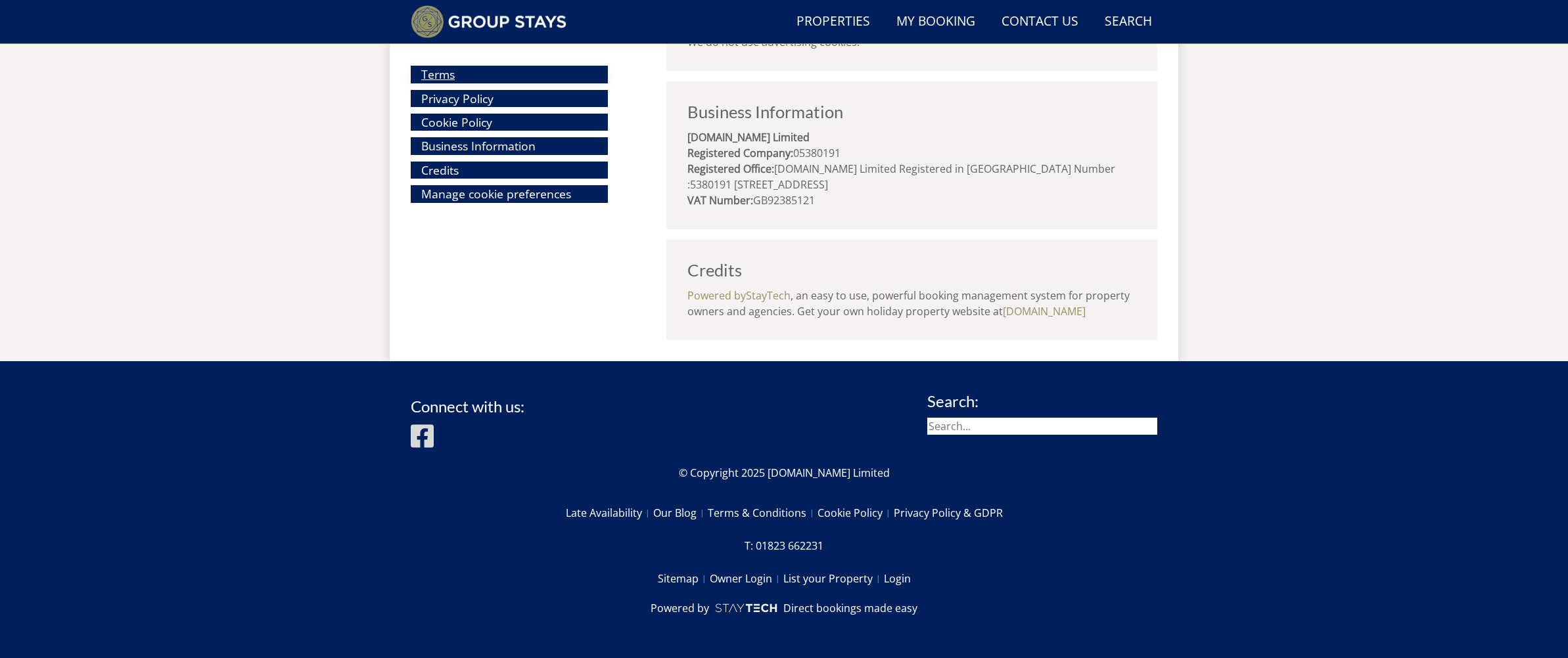
click at [445, 77] on link "Terms" at bounding box center [509, 74] width 197 height 17
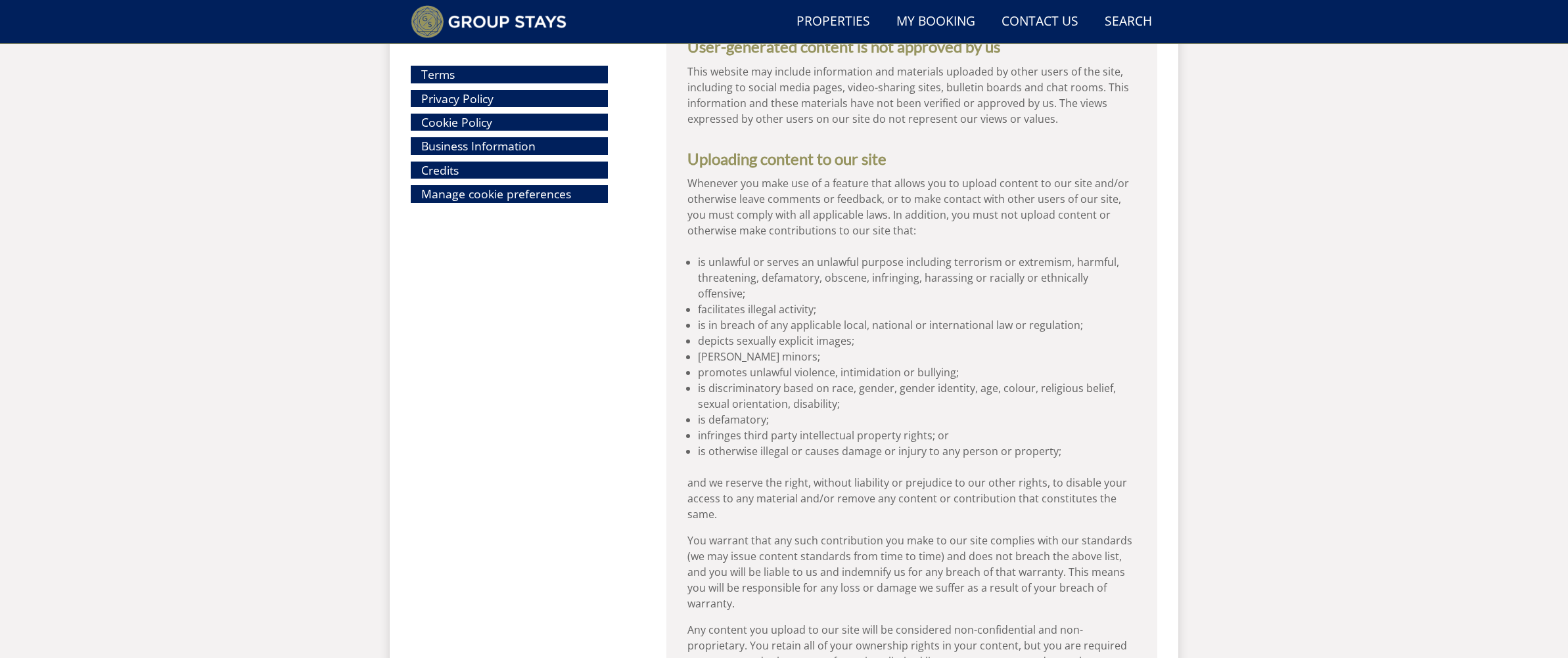
scroll to position [2773, 0]
